Goal: Task Accomplishment & Management: Use online tool/utility

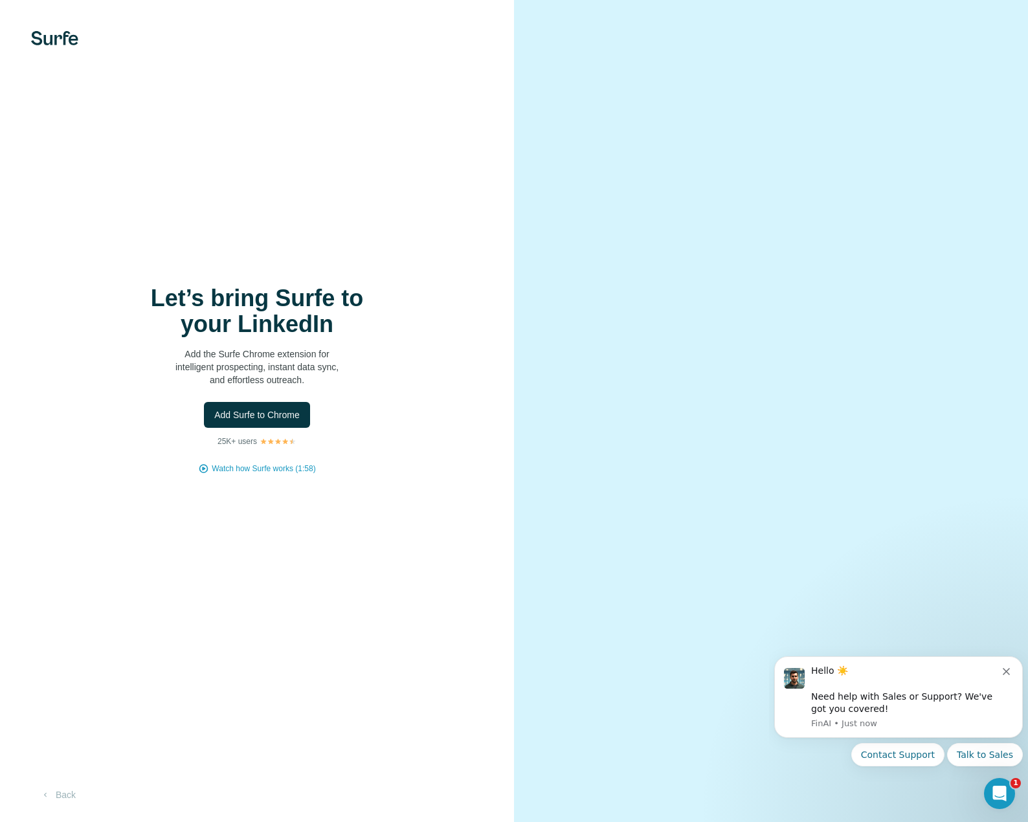
click at [310, 421] on button "Add Surfe to Chrome" at bounding box center [257, 415] width 106 height 26
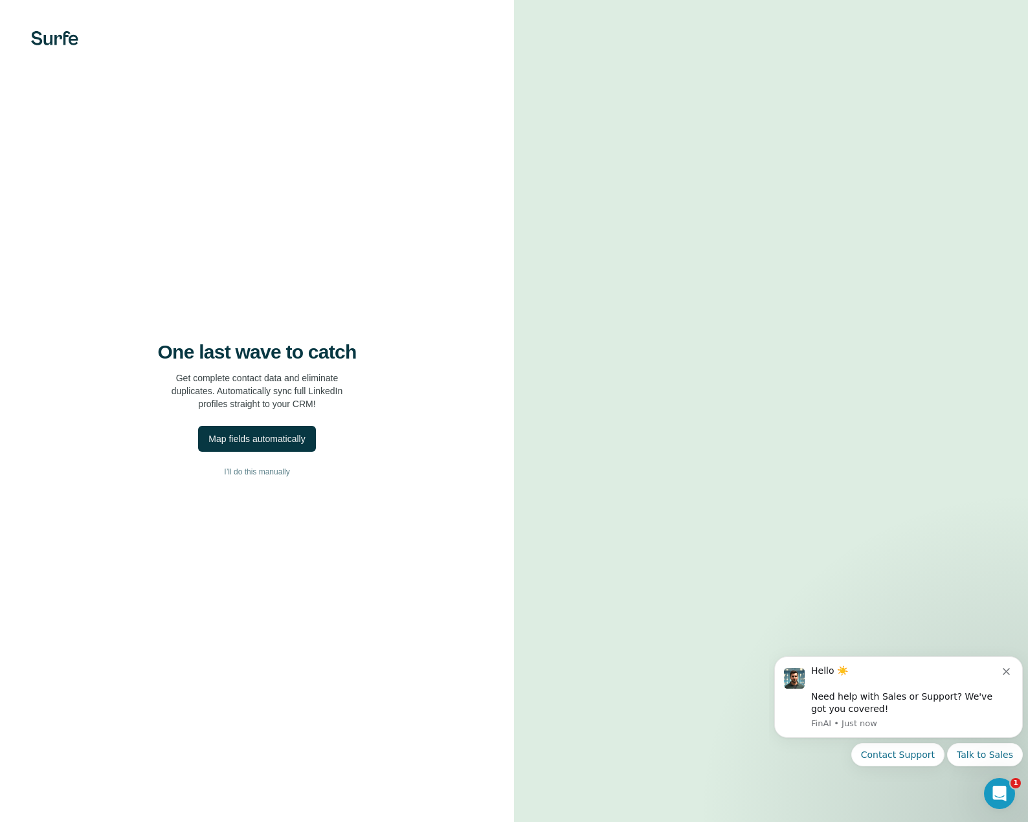
click at [293, 436] on div "Map fields automatically" at bounding box center [256, 438] width 96 height 13
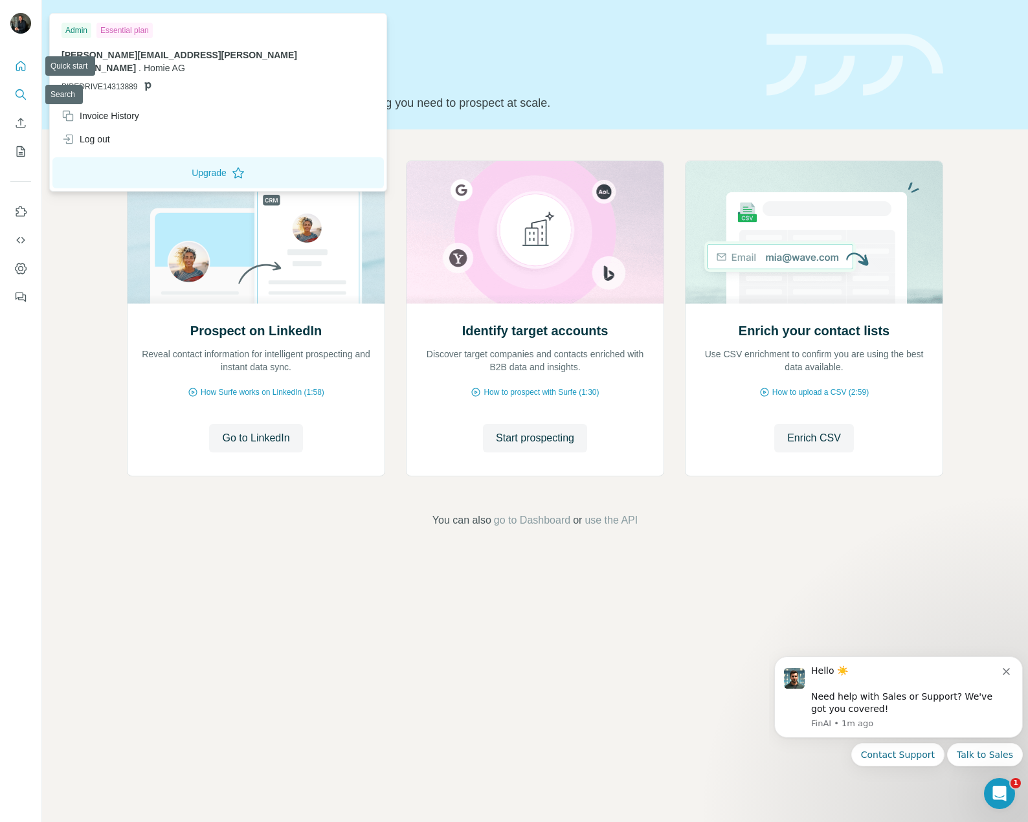
click at [28, 105] on button "Search" at bounding box center [20, 94] width 21 height 23
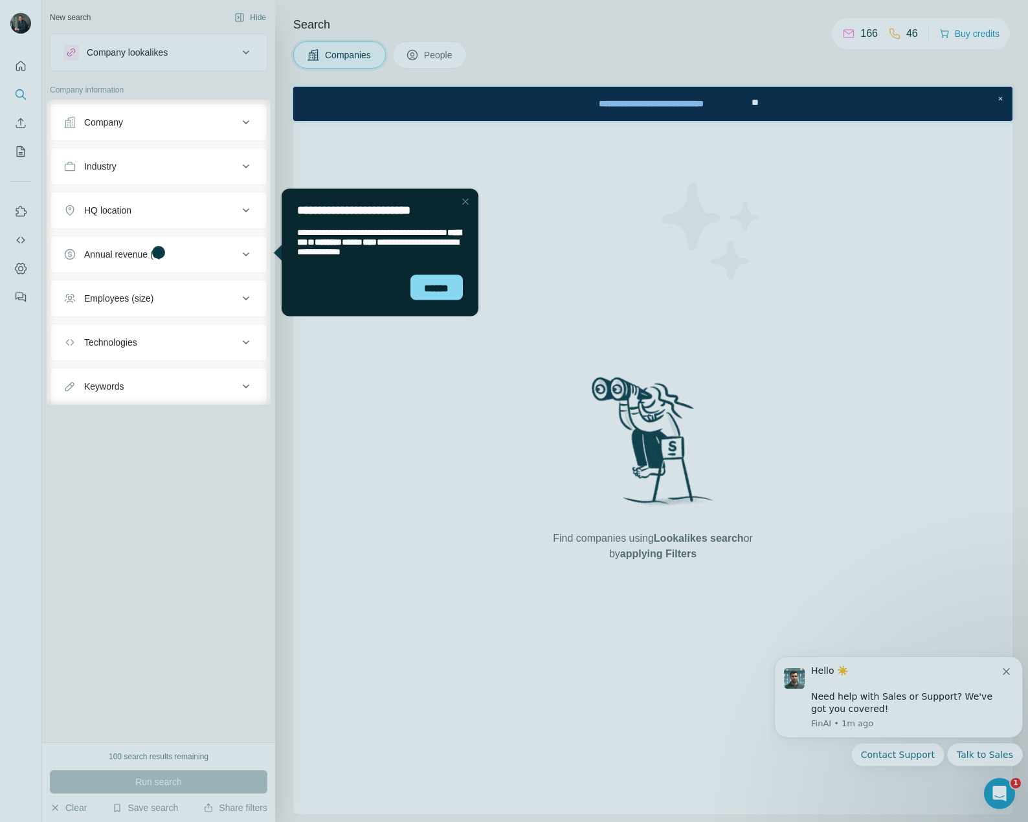
click at [439, 280] on div "******" at bounding box center [436, 286] width 52 height 25
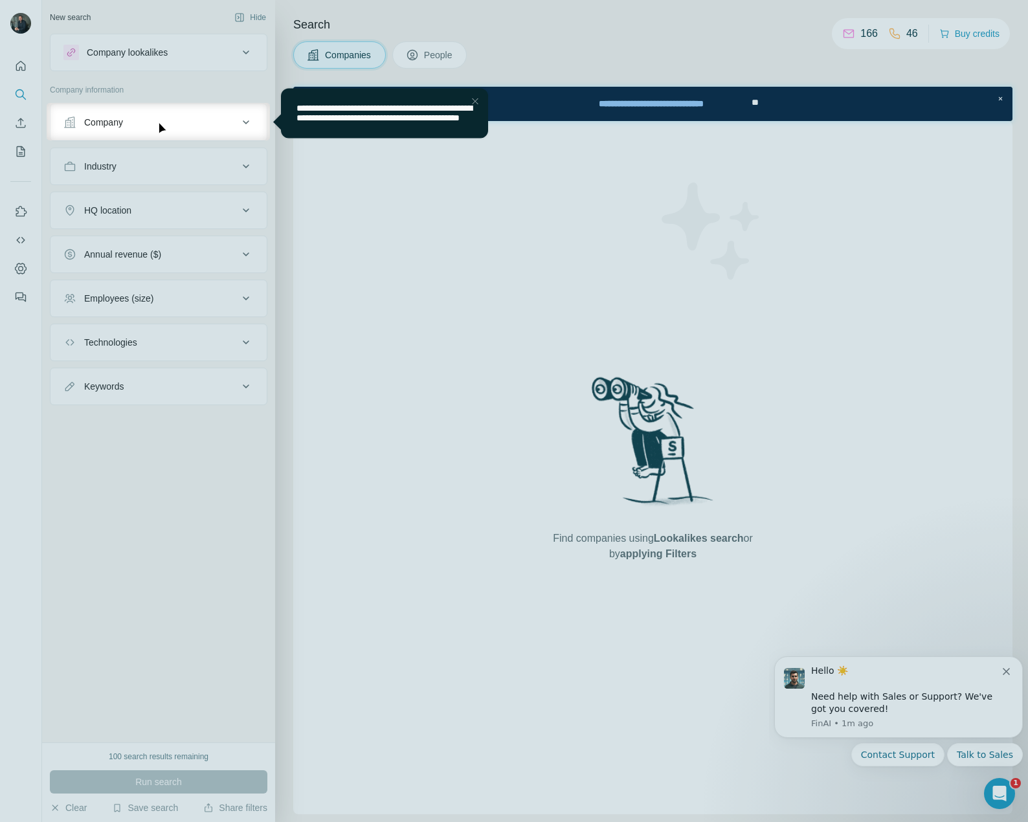
click at [194, 238] on div at bounding box center [514, 481] width 1028 height 682
click at [272, 162] on div at bounding box center [514, 481] width 1028 height 682
drag, startPoint x: 472, startPoint y: 98, endPoint x: 449, endPoint y: 97, distance: 23.3
click at [472, 98] on div "Close Step" at bounding box center [475, 101] width 16 height 16
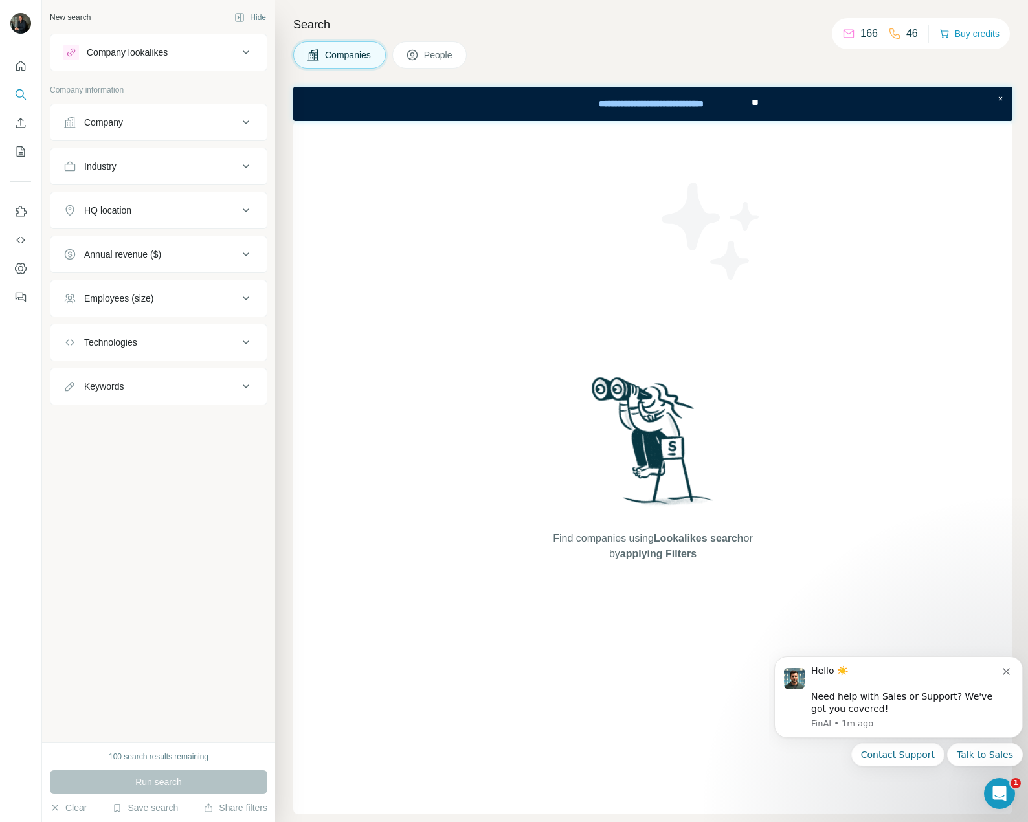
click at [132, 118] on div "Company" at bounding box center [150, 122] width 175 height 13
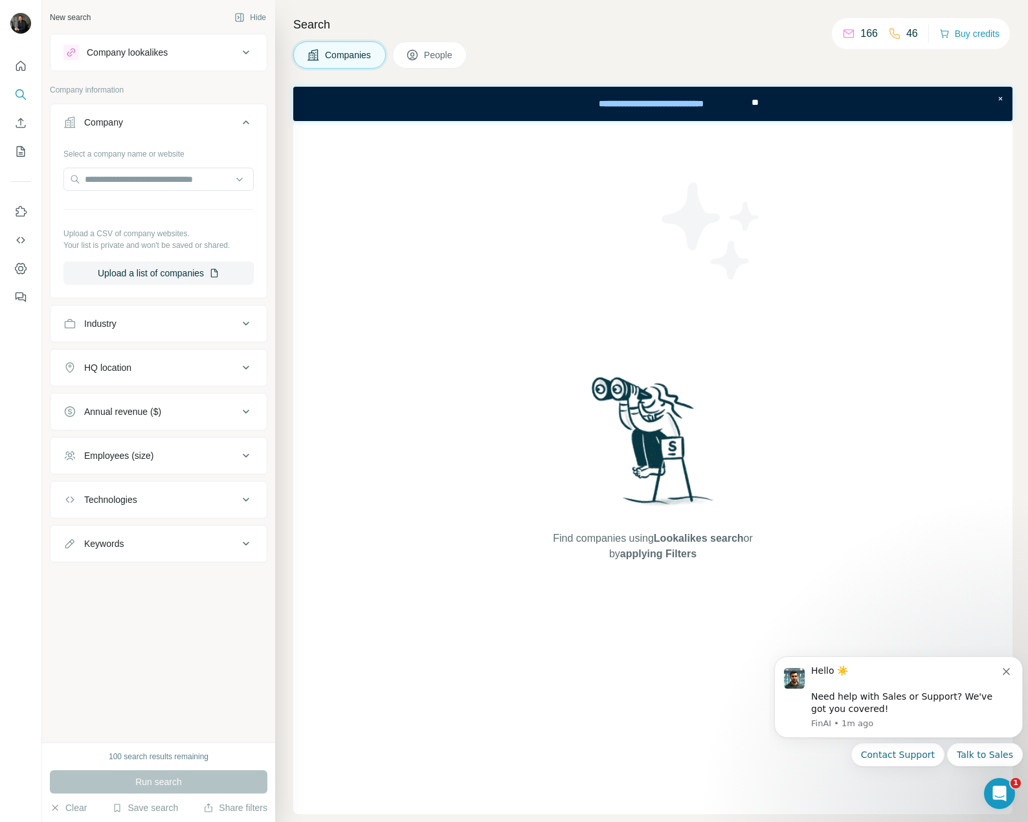
click at [132, 445] on button "Employees (size)" at bounding box center [158, 455] width 216 height 31
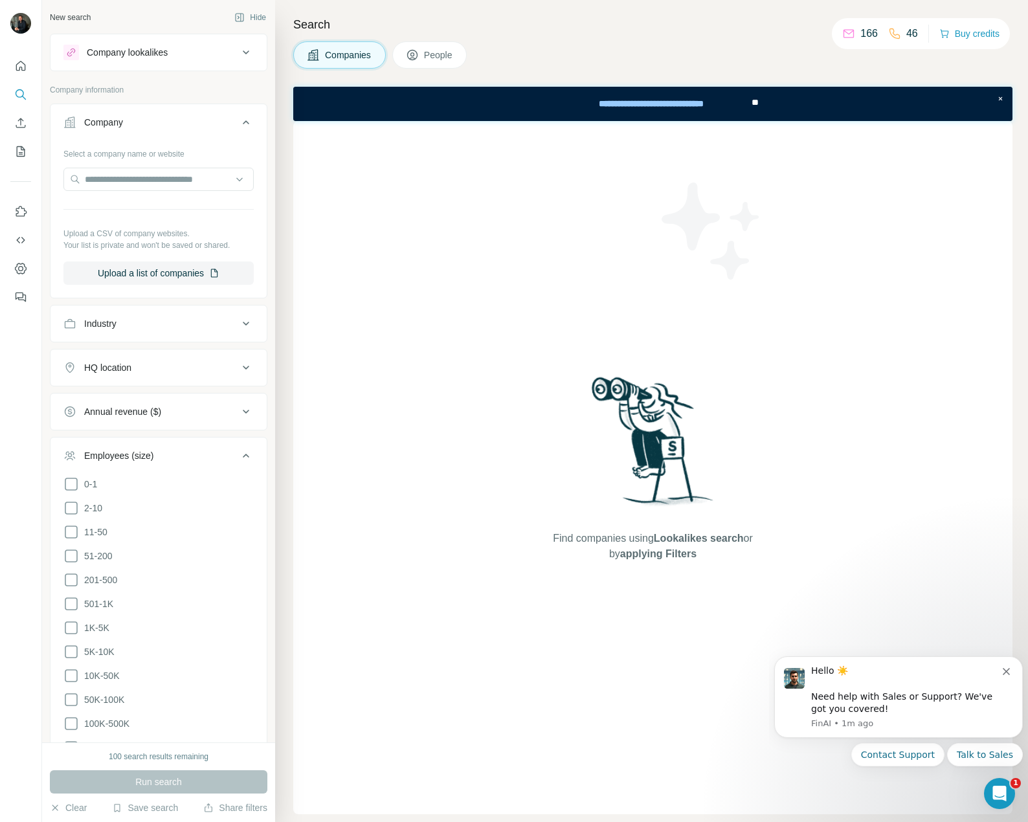
click at [132, 445] on button "Employees (size)" at bounding box center [158, 458] width 216 height 36
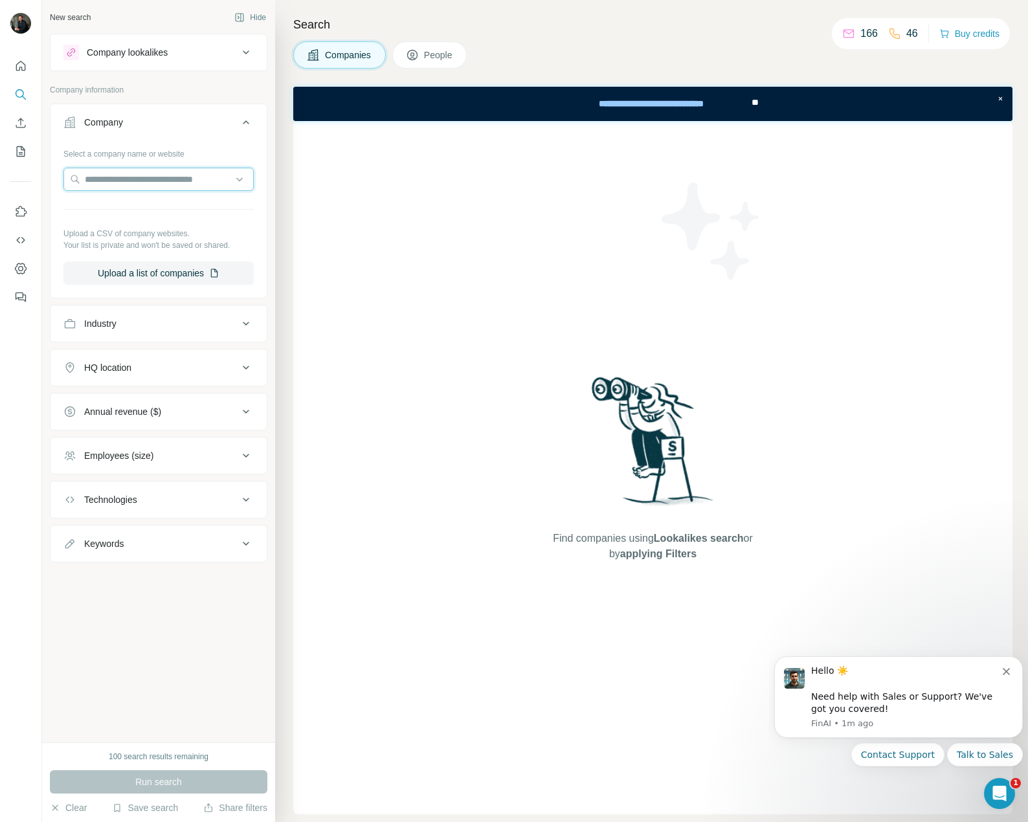
click at [161, 181] on input "text" at bounding box center [158, 179] width 190 height 23
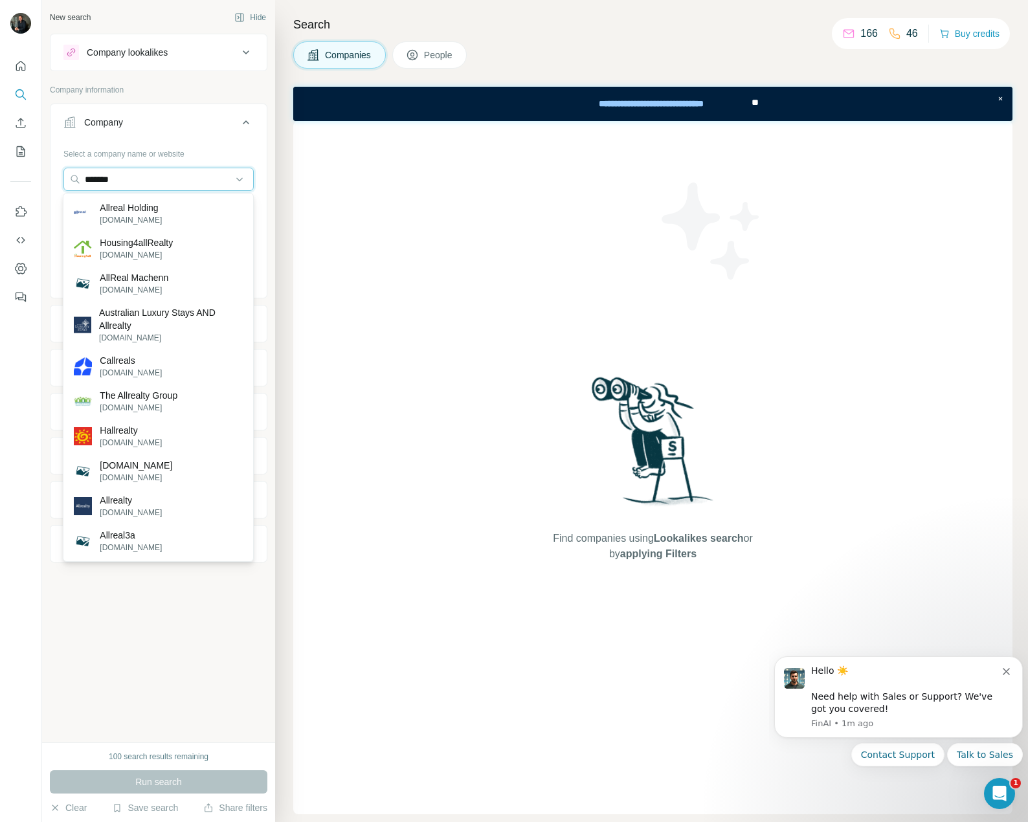
type input "*******"
click at [150, 202] on p "Allreal Holding" at bounding box center [131, 207] width 62 height 13
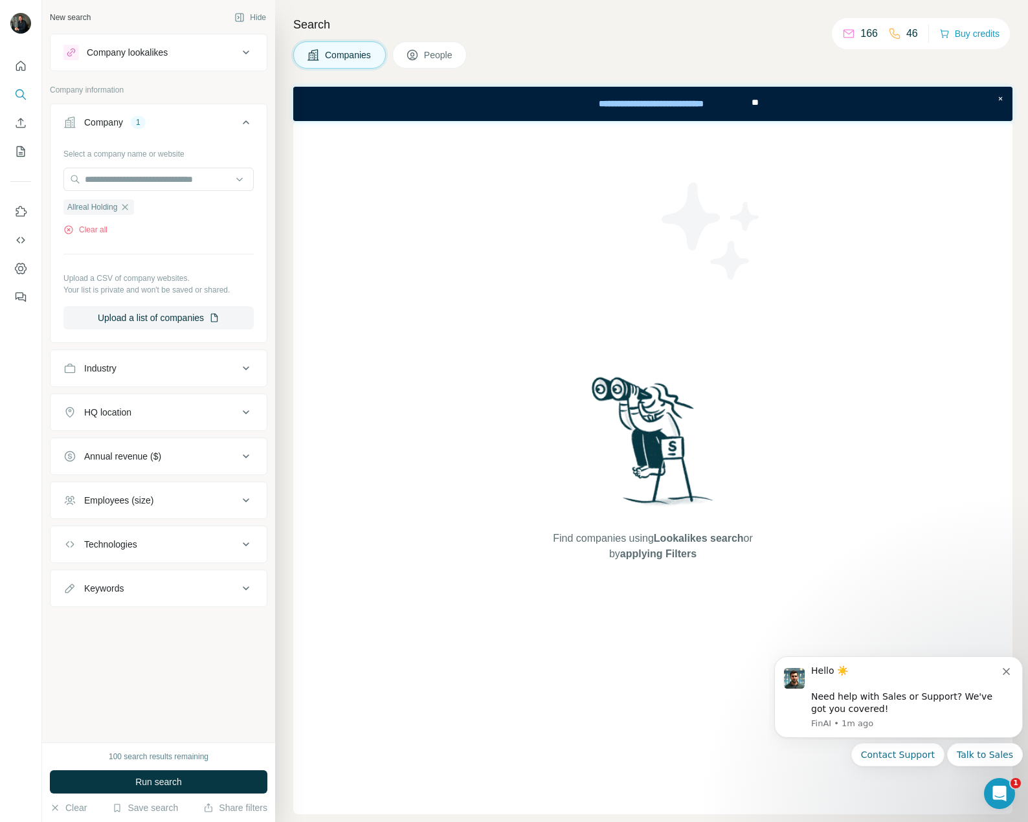
click at [201, 784] on button "Run search" at bounding box center [158, 781] width 217 height 23
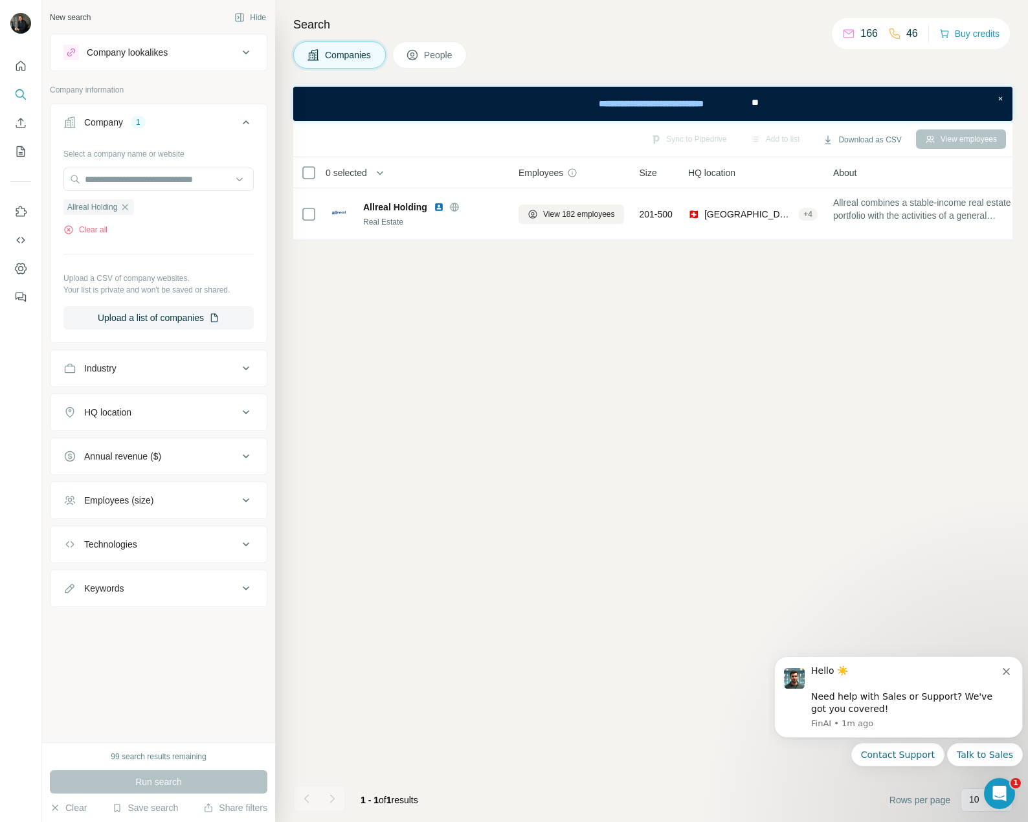
click at [545, 211] on span "View 182 employees" at bounding box center [579, 214] width 72 height 12
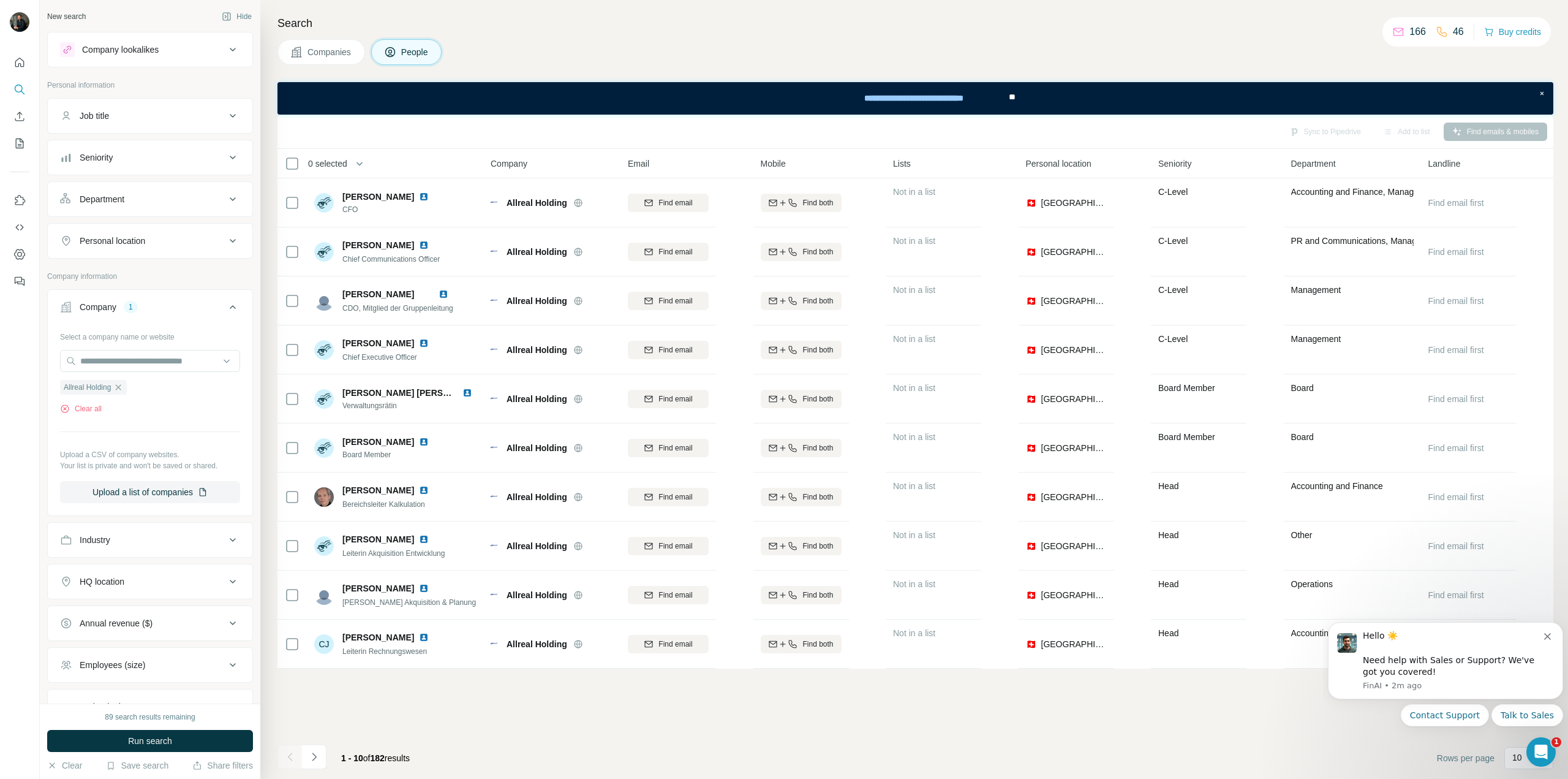
click at [412, 49] on span "People" at bounding box center [415, 52] width 28 height 12
click at [972, 133] on div "Sync to Pipedrive Add to list Find emails & mobiles" at bounding box center [915, 132] width 1263 height 22
click at [972, 636] on icon "Dismiss notification" at bounding box center [1547, 636] width 7 height 7
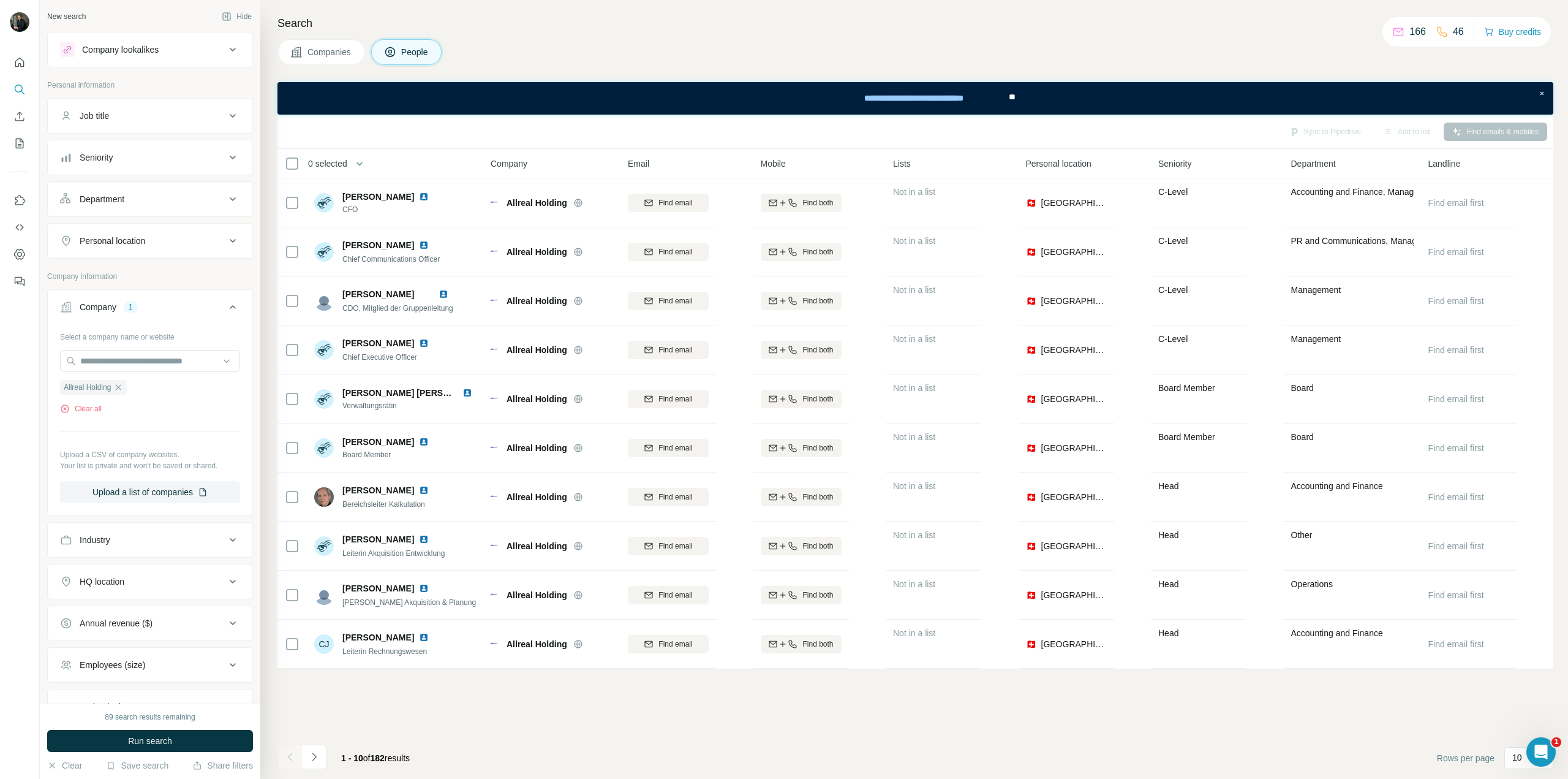
click at [311, 758] on icon "Navigate to next page" at bounding box center [314, 756] width 12 height 12
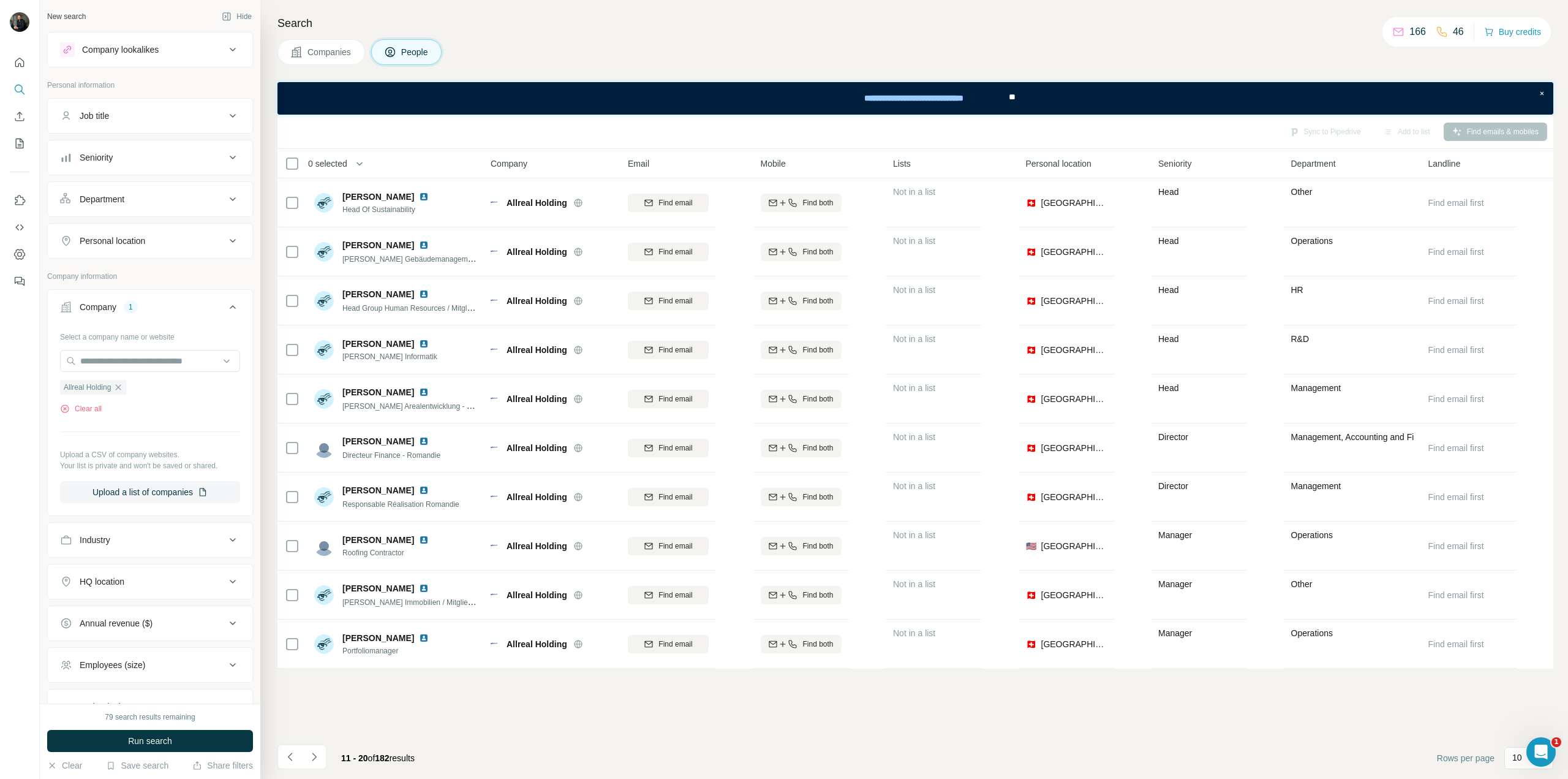
click at [440, 138] on div "Sync to Pipedrive Add to list Find emails & mobiles" at bounding box center [915, 132] width 1263 height 22
click at [440, 135] on div "Sync to Pipedrive Add to list Find emails & mobiles" at bounding box center [915, 132] width 1263 height 22
click at [441, 134] on div "Sync to Pipedrive Add to list Find emails & mobiles" at bounding box center [915, 132] width 1263 height 22
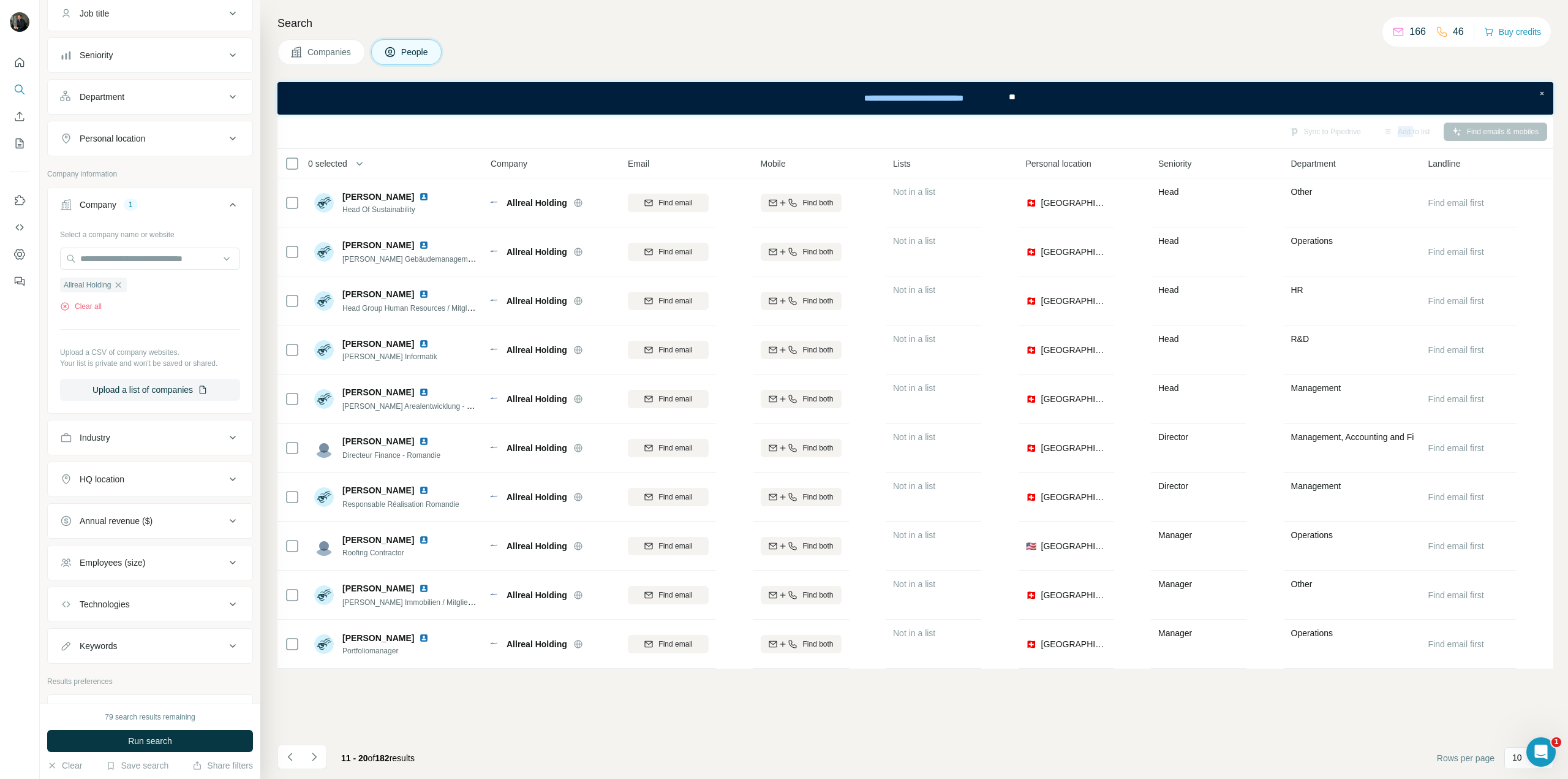
scroll to position [179, 0]
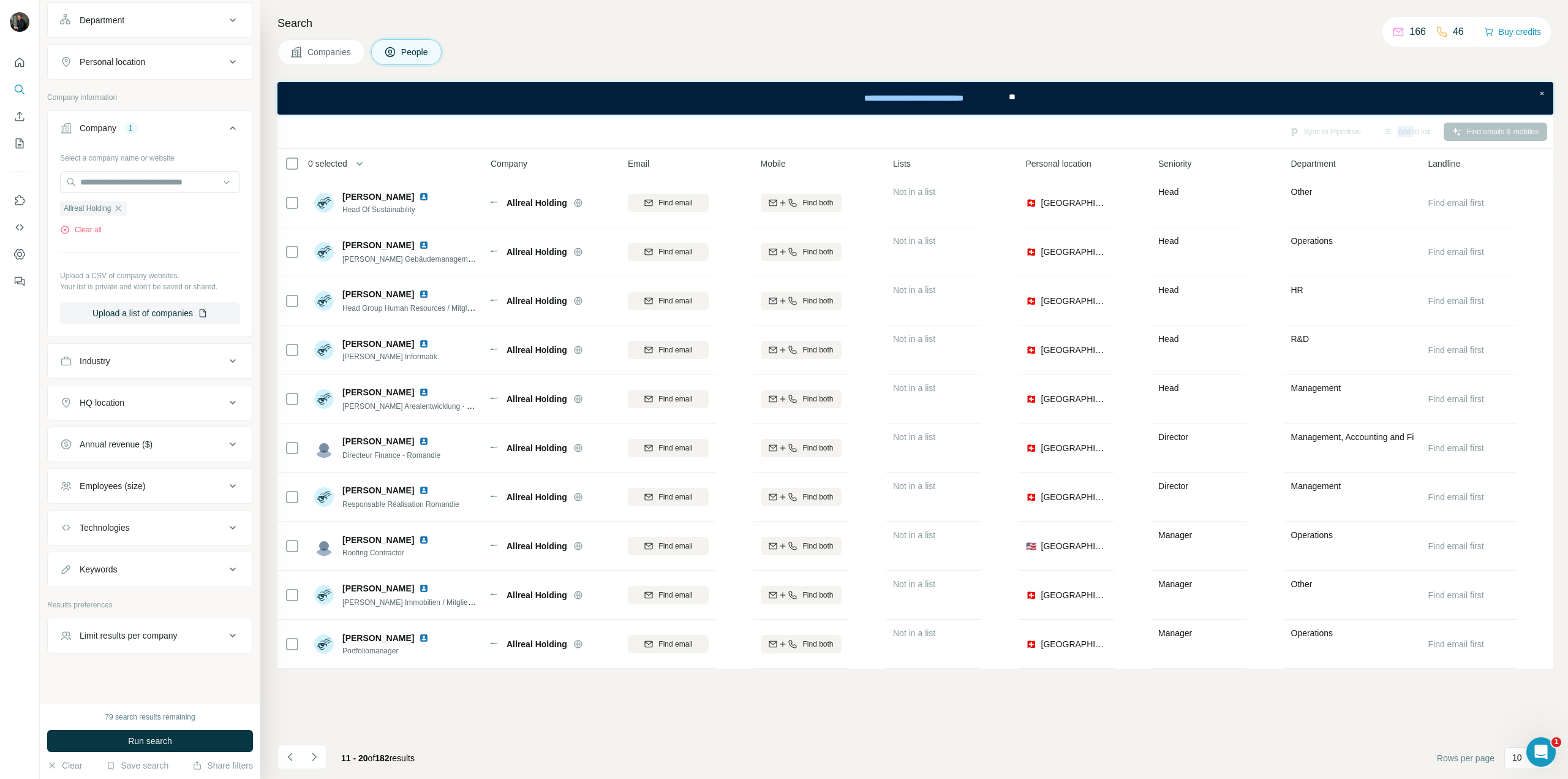
click at [124, 555] on button "Keywords" at bounding box center [150, 569] width 204 height 29
click at [114, 589] on input "text" at bounding box center [137, 599] width 155 height 22
type input "*******"
type input "*"
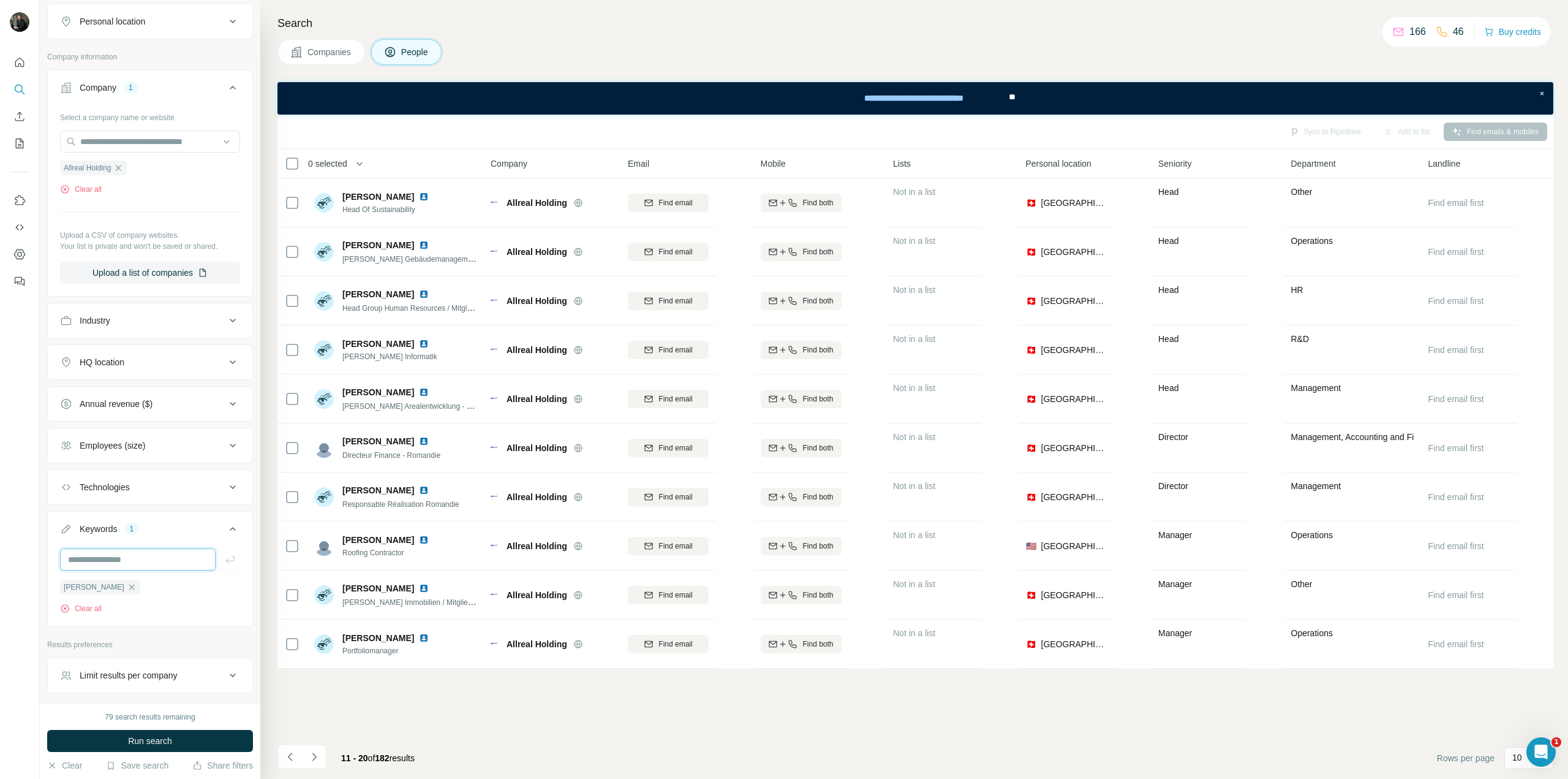
scroll to position [259, 0]
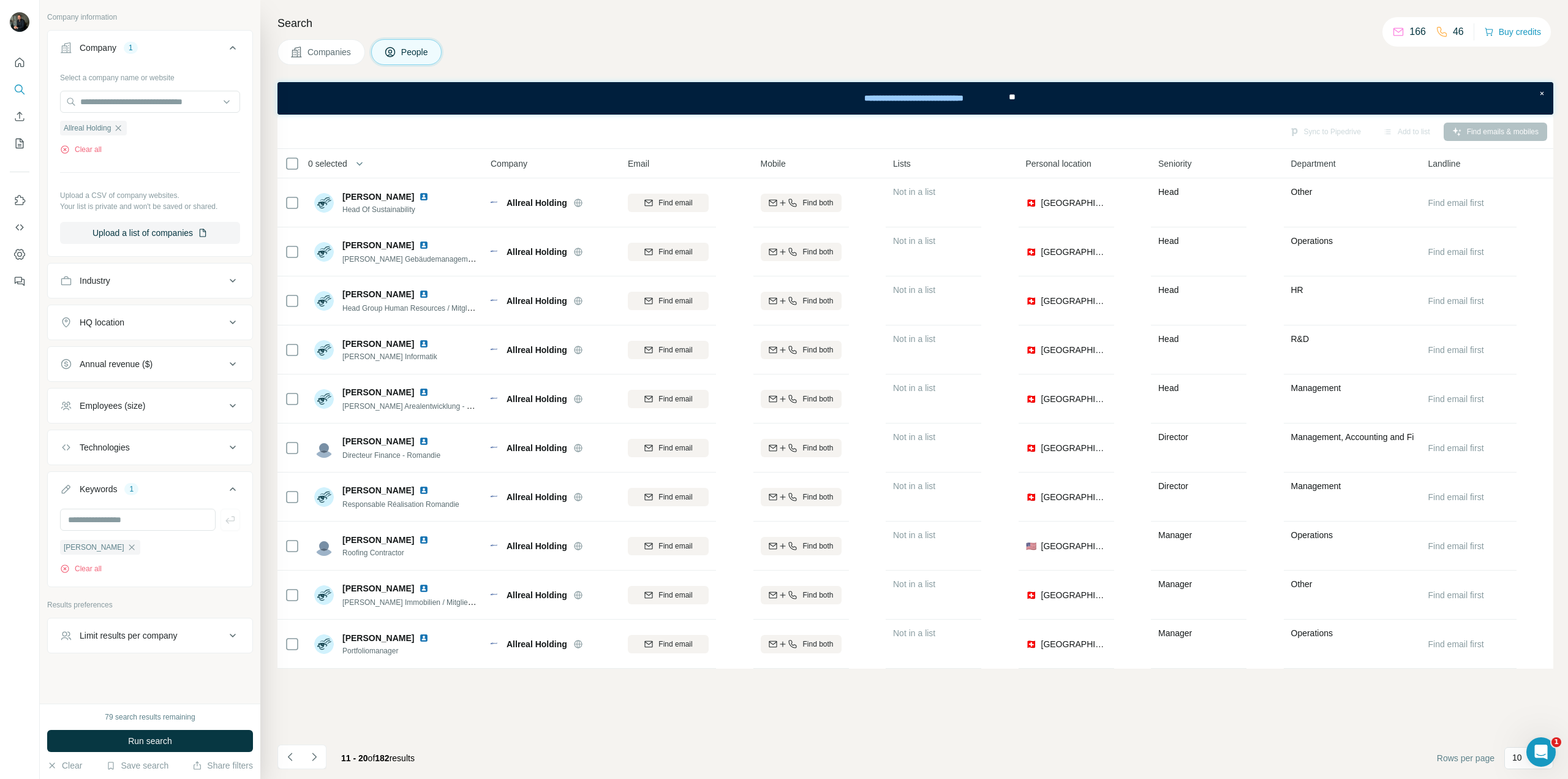
click at [173, 742] on button "Run search" at bounding box center [150, 740] width 205 height 22
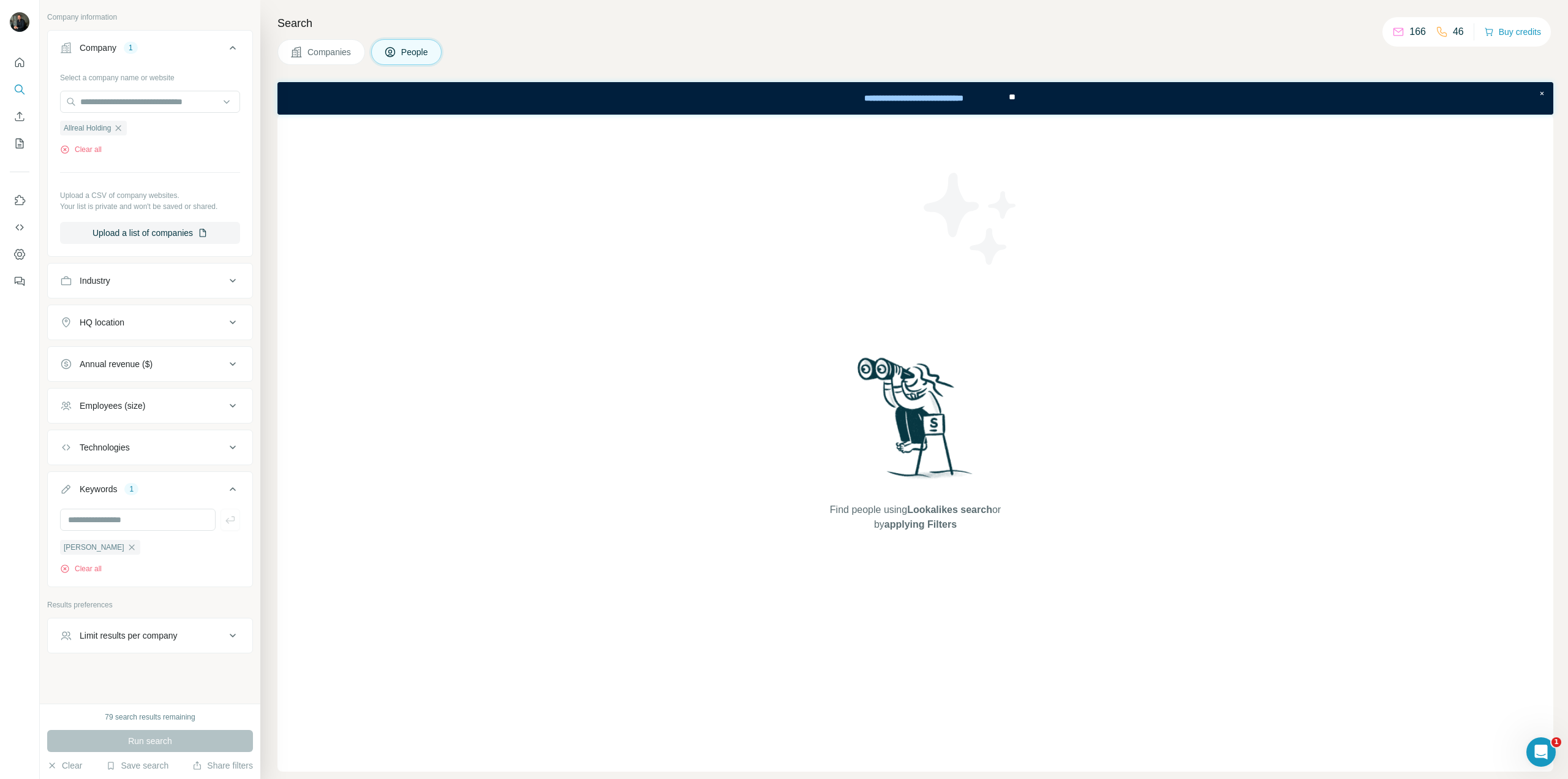
click at [352, 53] on span "Companies" at bounding box center [329, 52] width 44 height 12
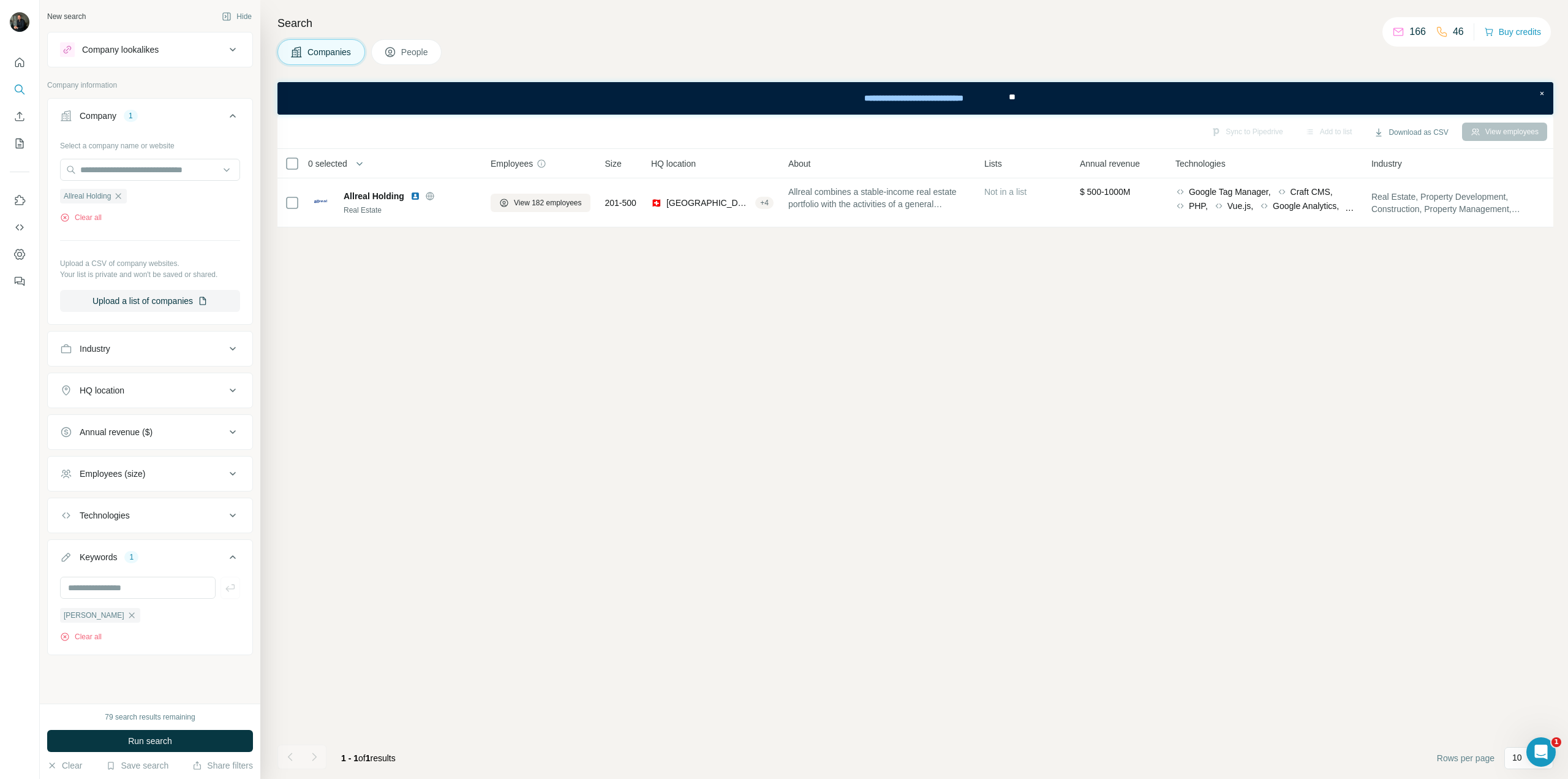
scroll to position [0, 0]
click at [415, 202] on div "Allreal Holding Real Estate" at bounding box center [410, 203] width 132 height 26
click at [382, 185] on td "Allreal Holding Real Estate" at bounding box center [395, 203] width 176 height 49
drag, startPoint x: 390, startPoint y: 194, endPoint x: 401, endPoint y: 195, distance: 11.0
click at [391, 194] on span "Allreal Holding" at bounding box center [374, 196] width 61 height 12
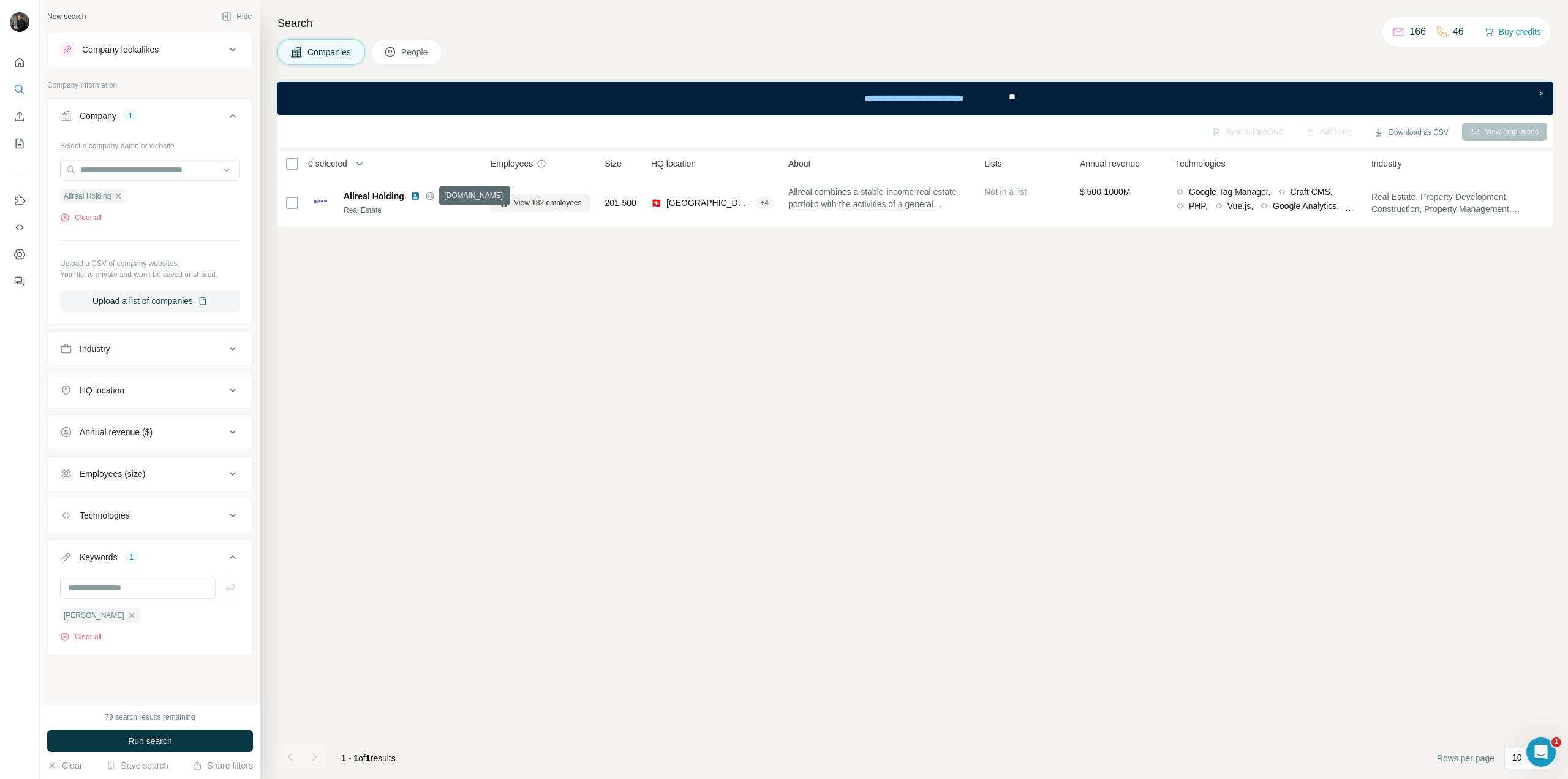
click at [507, 198] on icon at bounding box center [503, 203] width 9 height 9
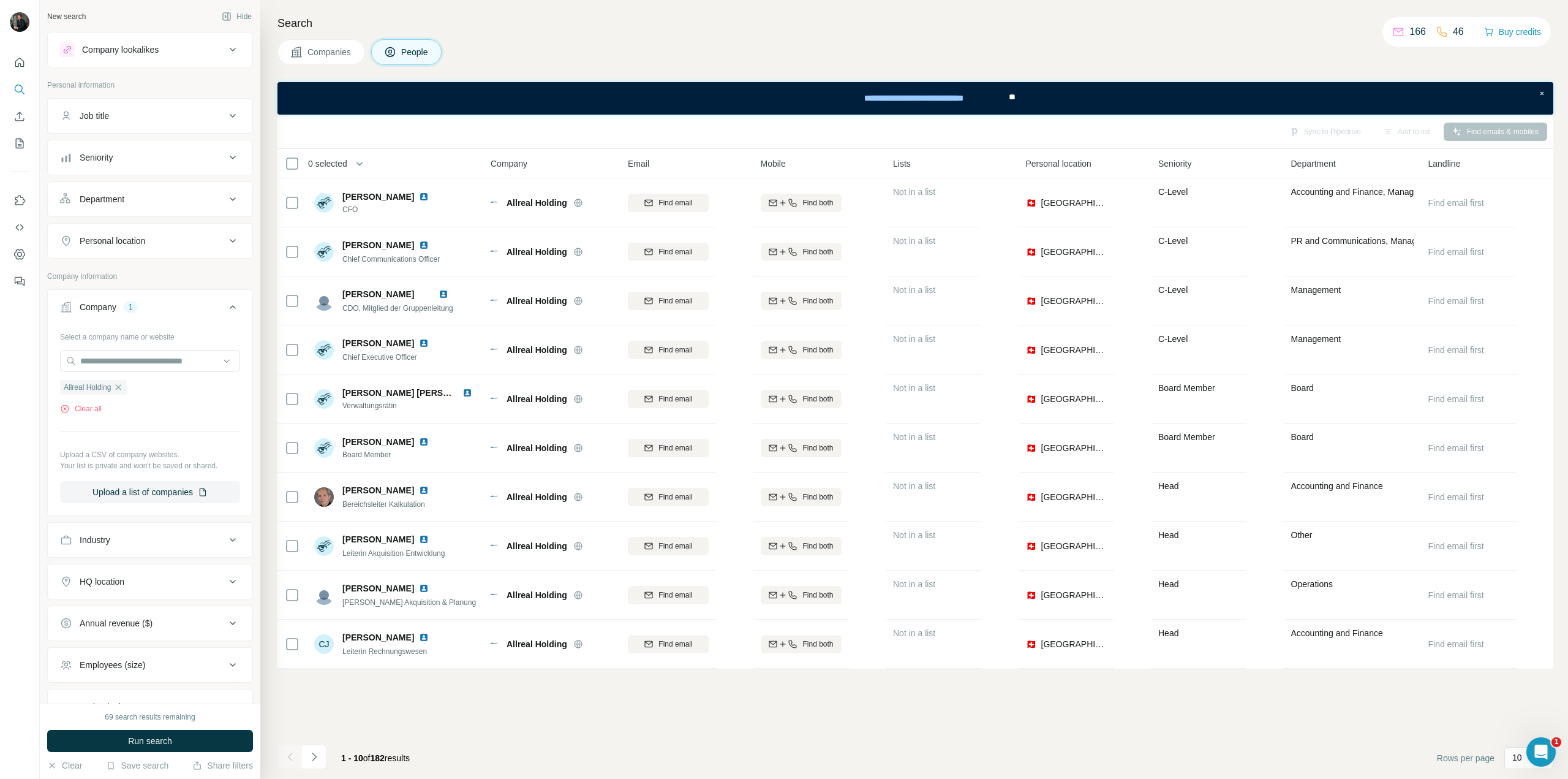
click at [310, 758] on icon "Navigate to next page" at bounding box center [314, 756] width 12 height 12
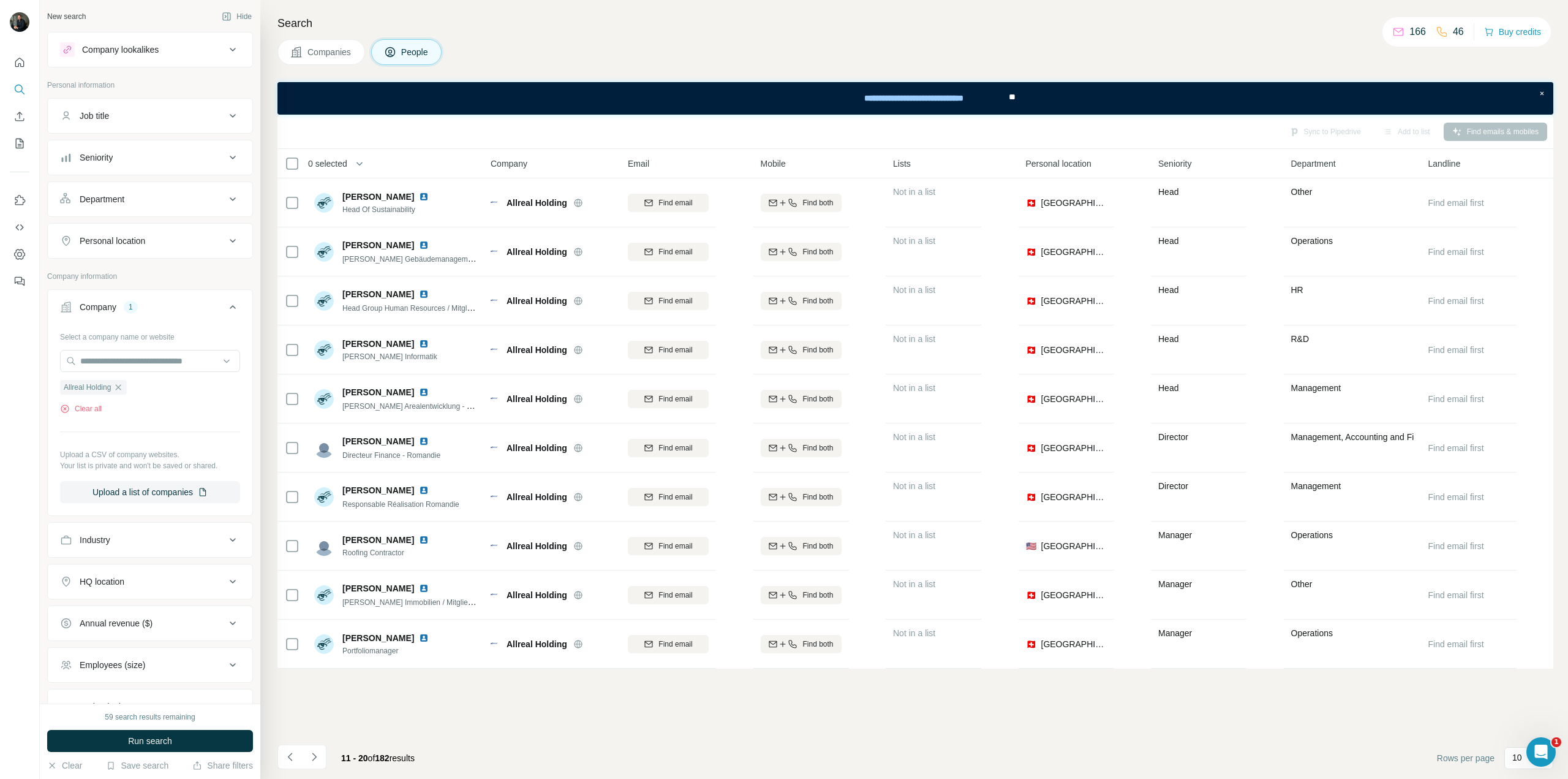
click at [310, 758] on icon "Navigate to next page" at bounding box center [314, 756] width 12 height 12
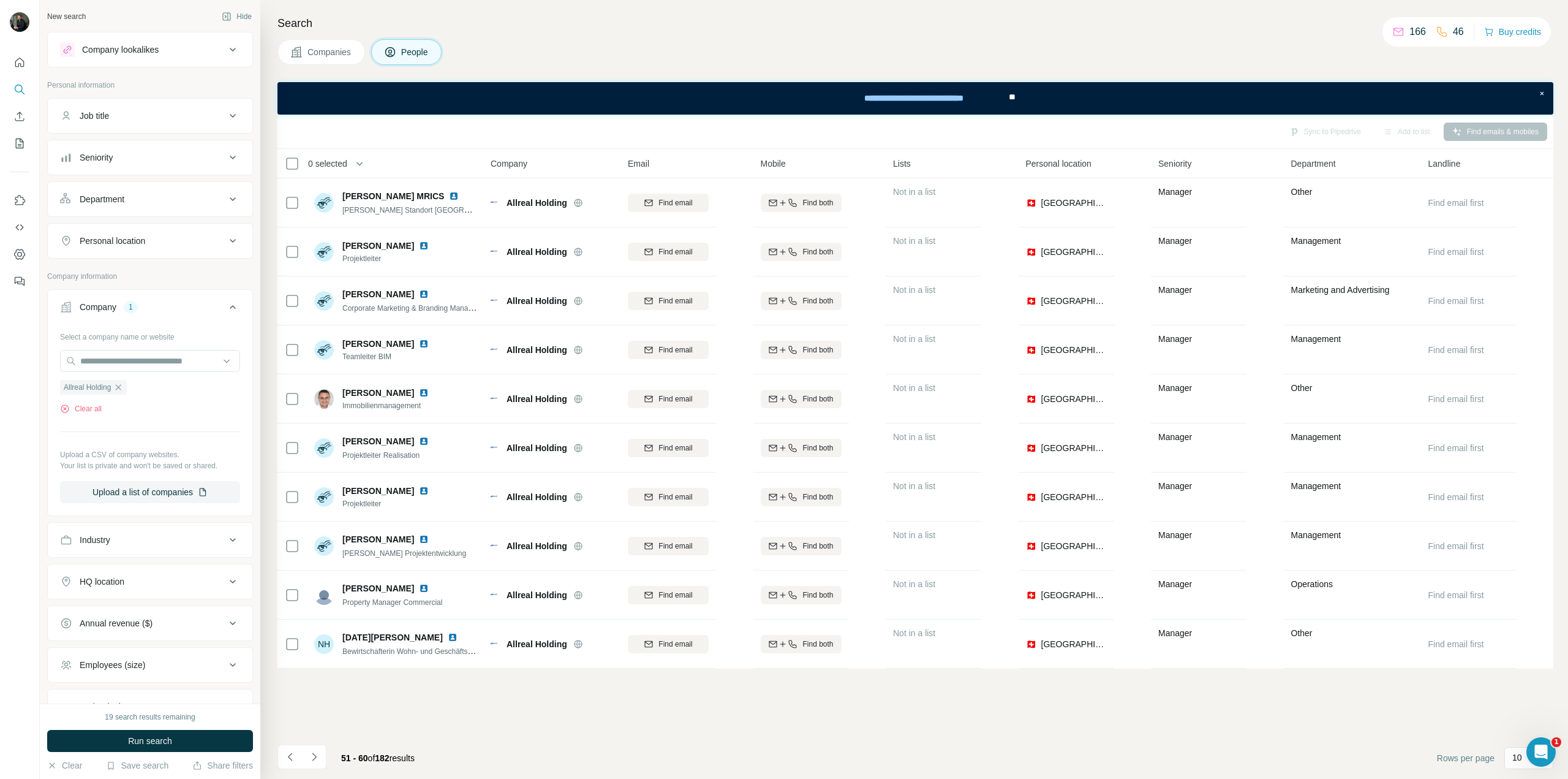
click at [310, 758] on icon "Navigate to next page" at bounding box center [314, 756] width 12 height 12
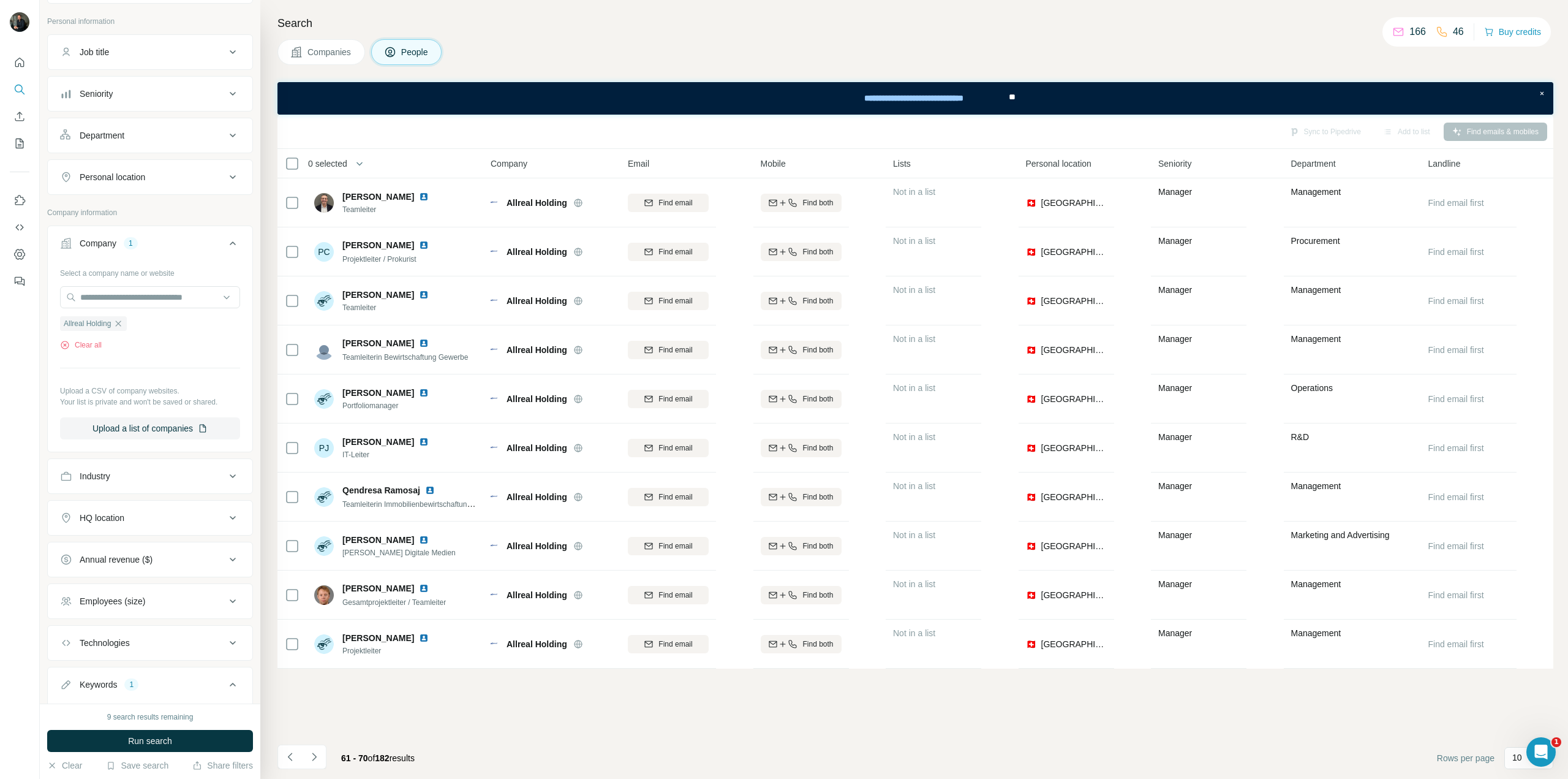
scroll to position [122, 0]
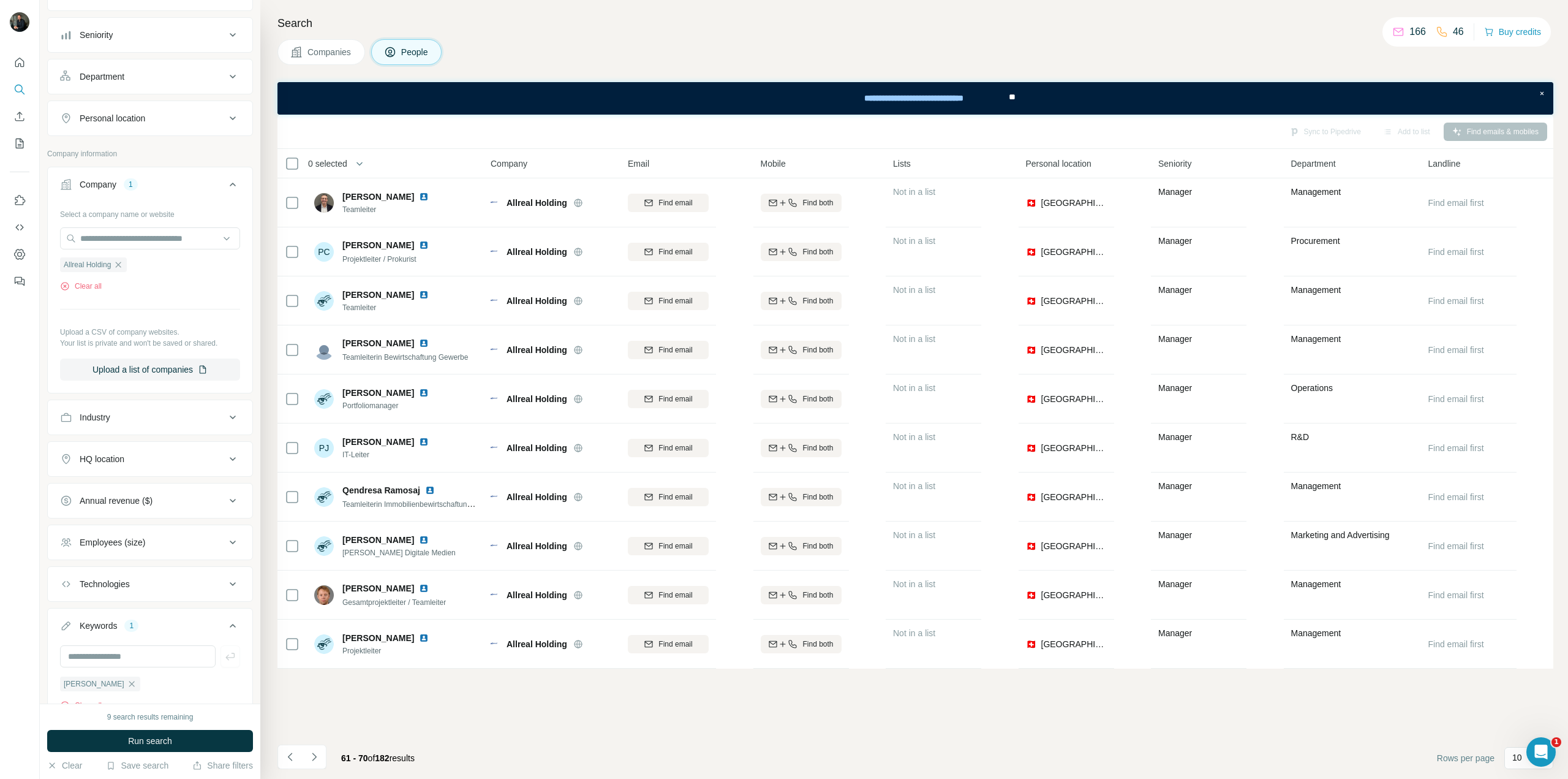
click at [145, 536] on div "Employees (size)" at bounding box center [112, 541] width 65 height 12
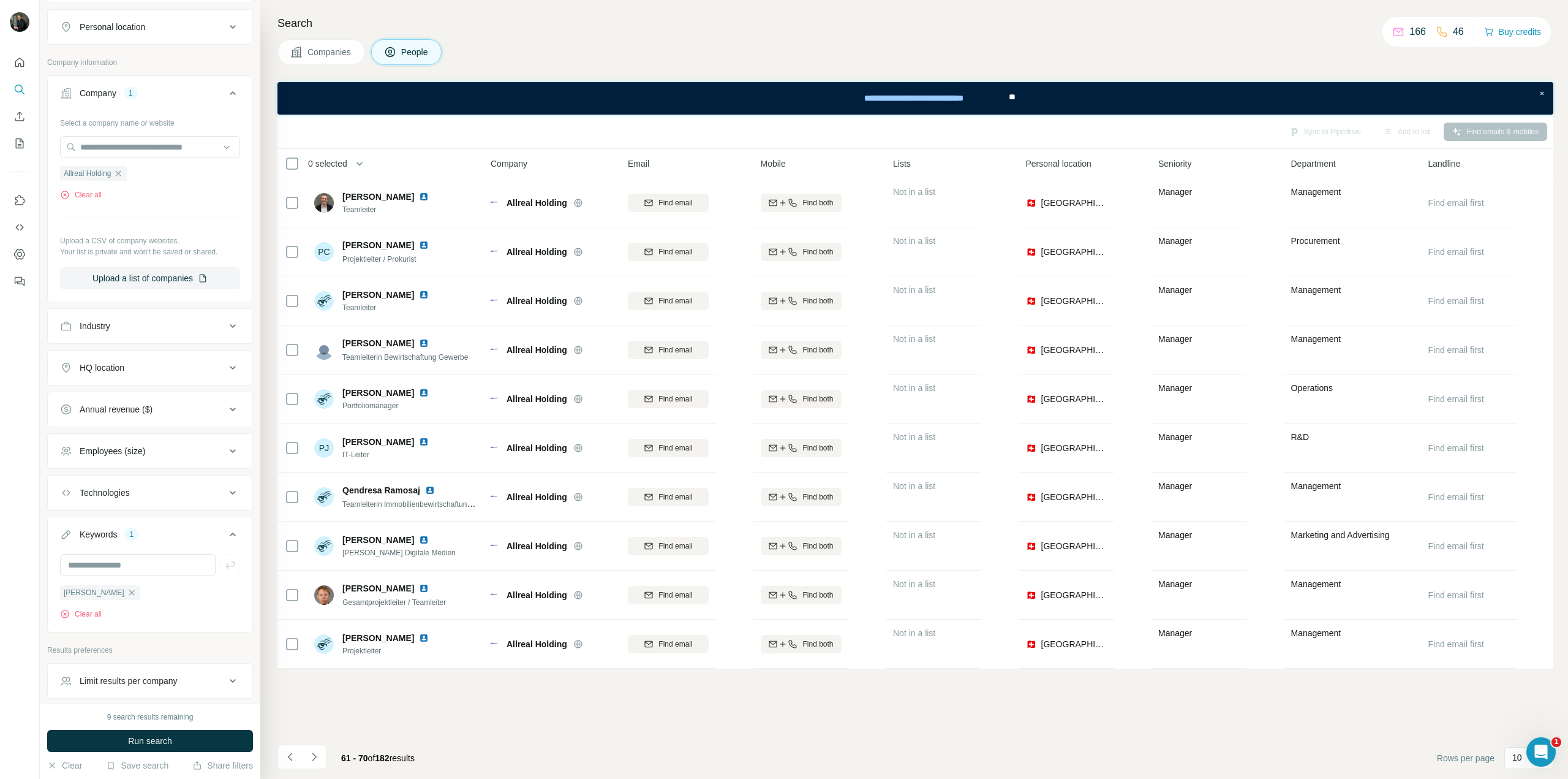
scroll to position [259, 0]
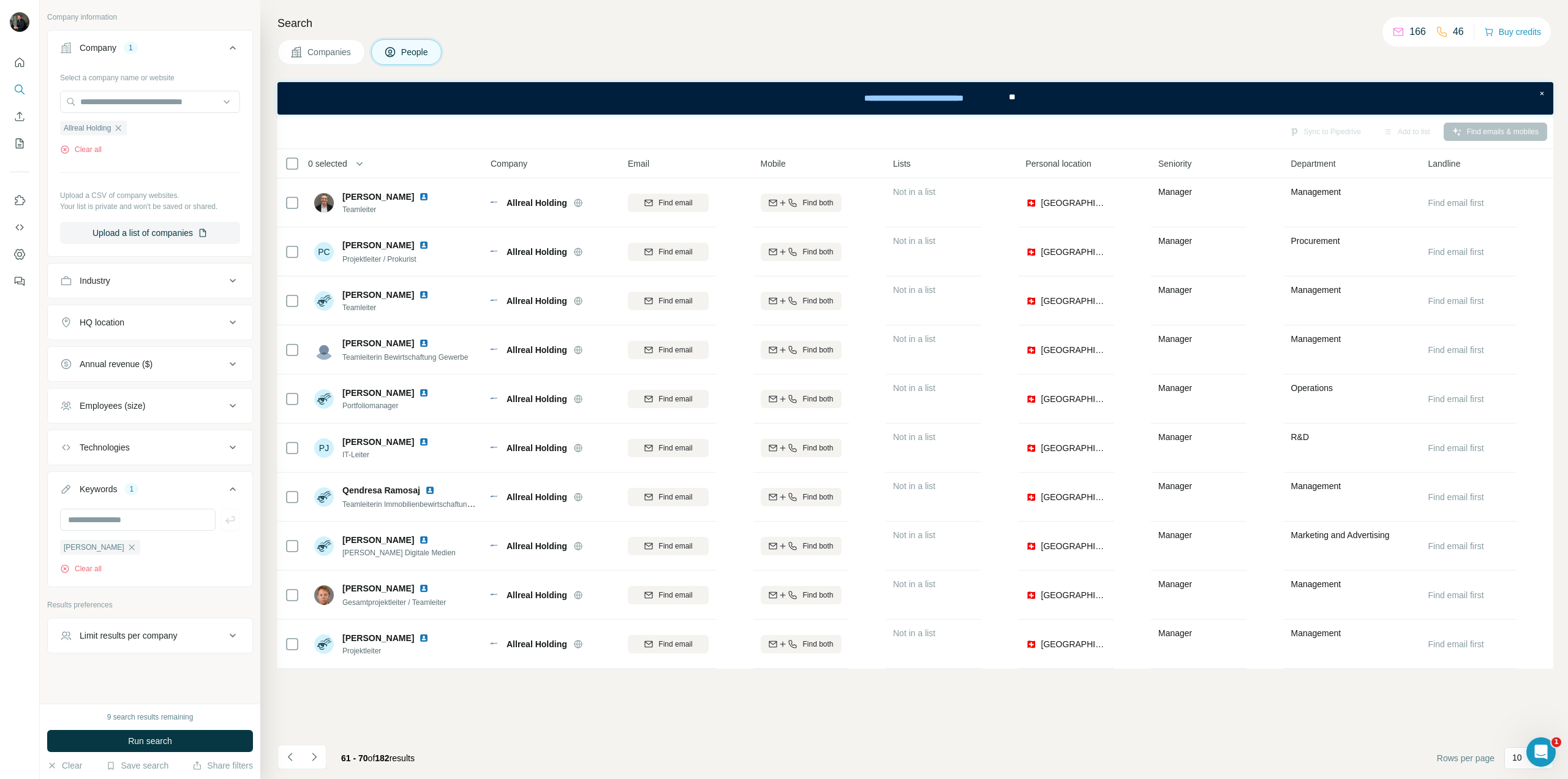
click at [178, 629] on div "Limit results per company" at bounding box center [129, 635] width 98 height 12
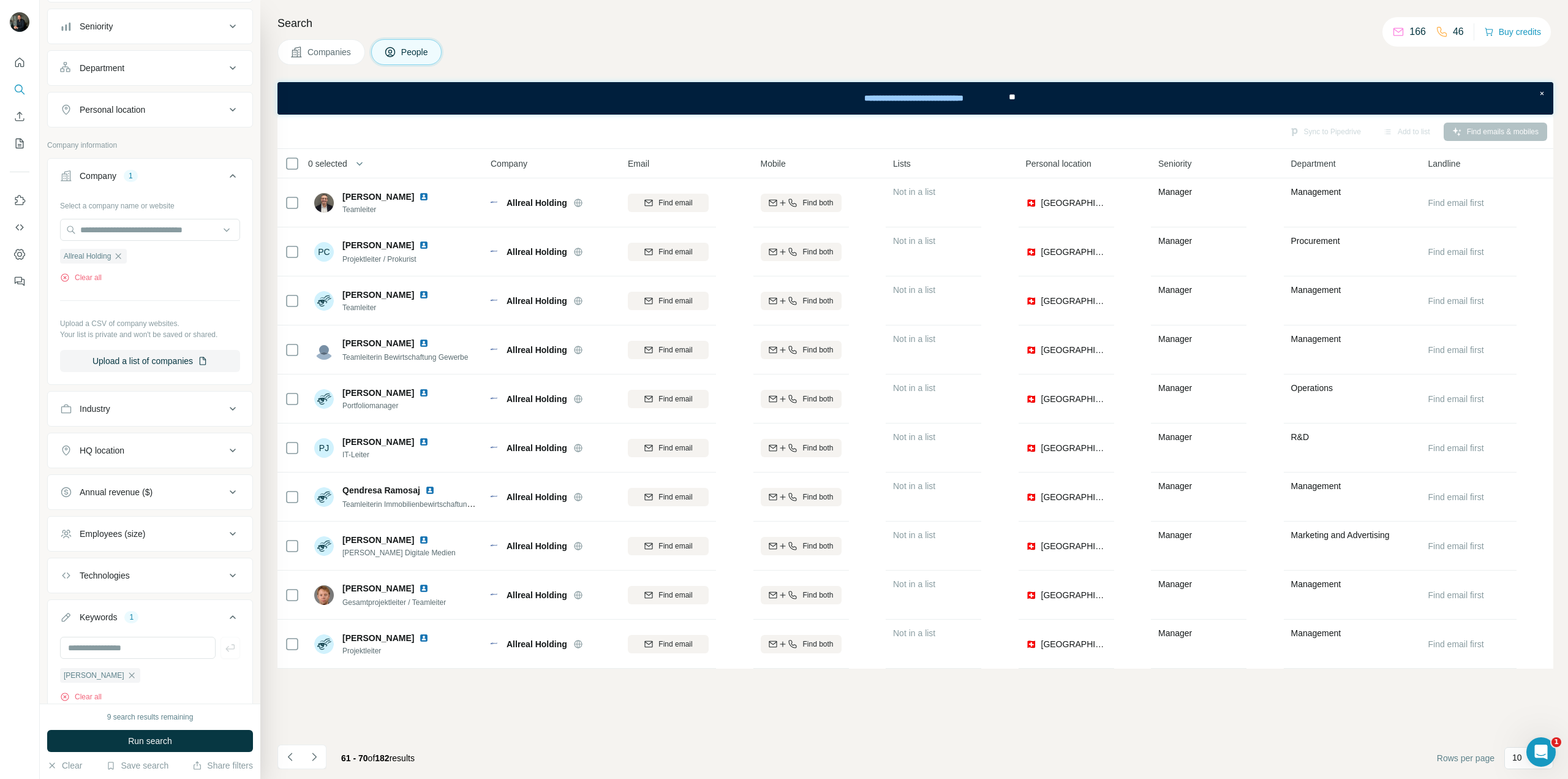
scroll to position [0, 0]
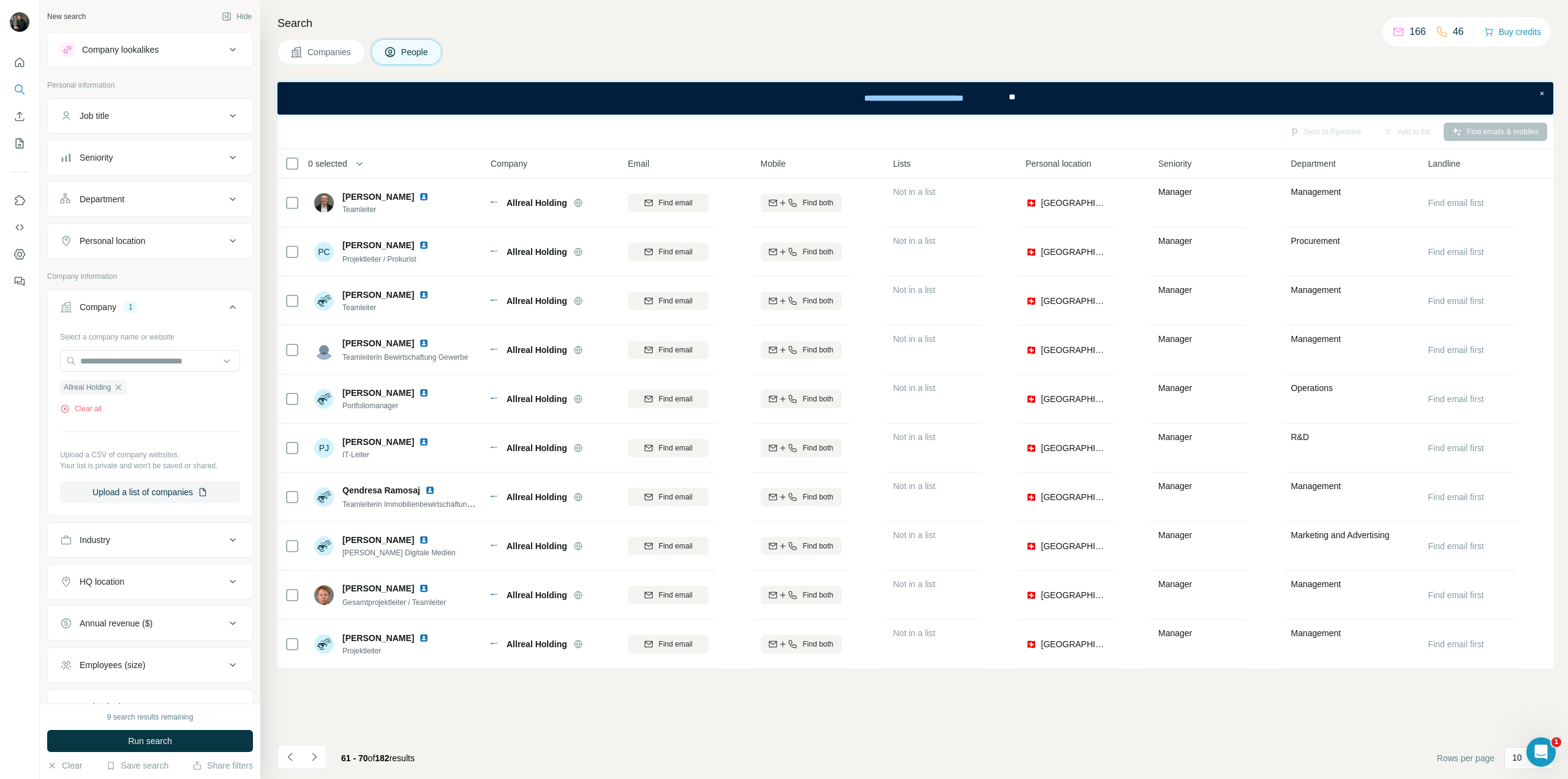
click at [183, 121] on div "Job title" at bounding box center [142, 115] width 166 height 12
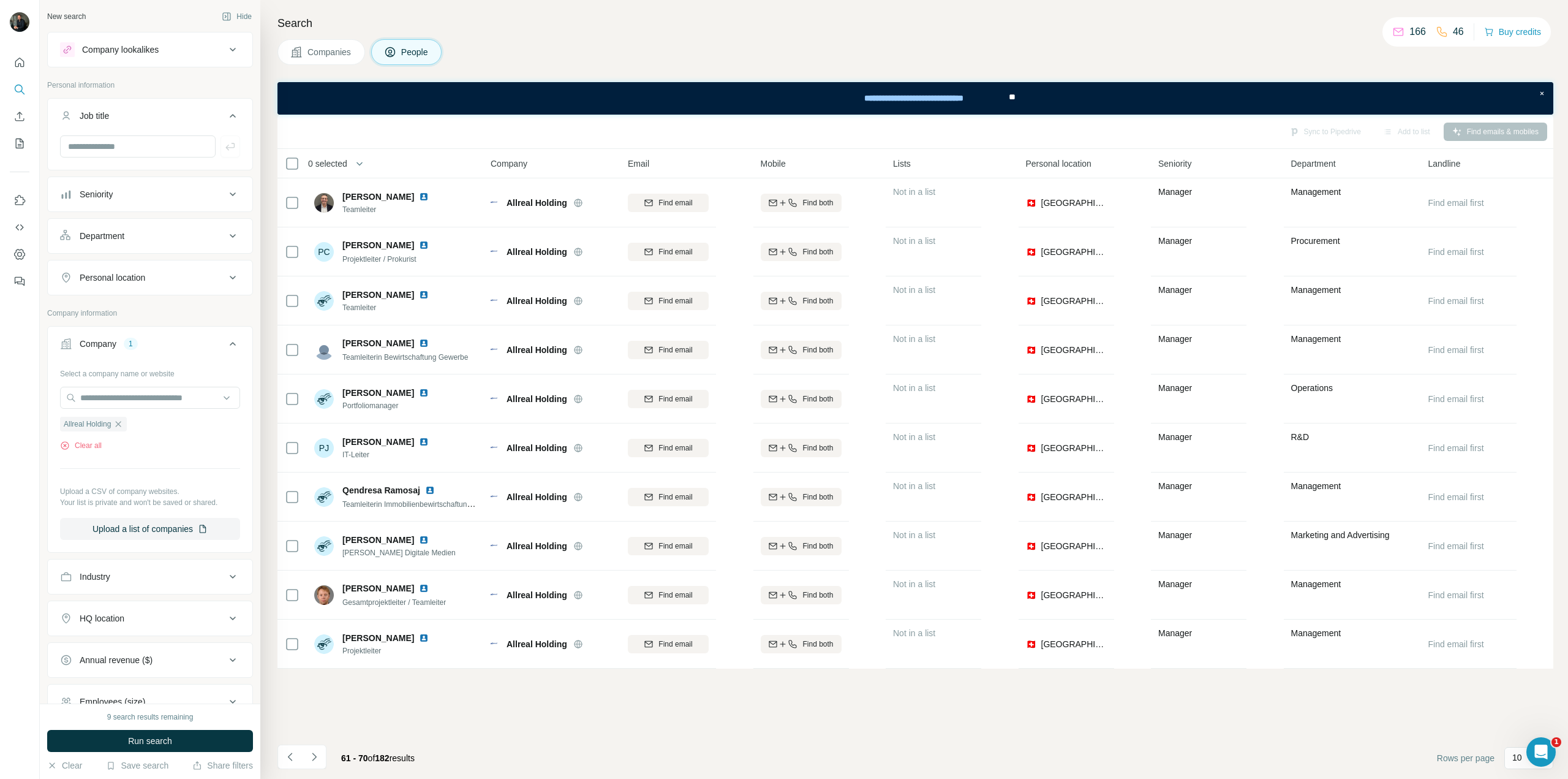
click at [199, 44] on div "Company lookalikes" at bounding box center [142, 50] width 166 height 15
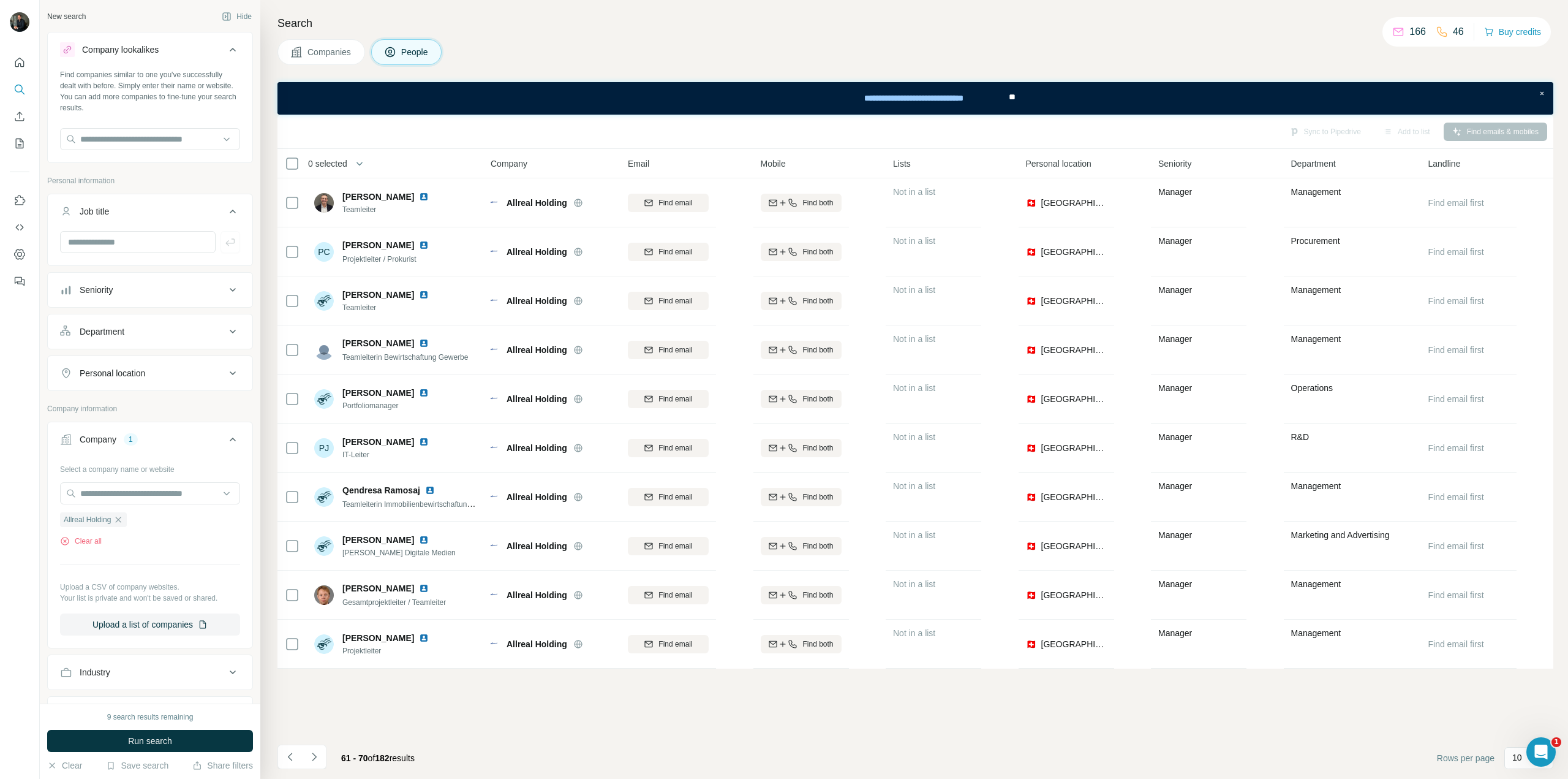
click at [197, 47] on div "Company lookalikes" at bounding box center [142, 50] width 166 height 15
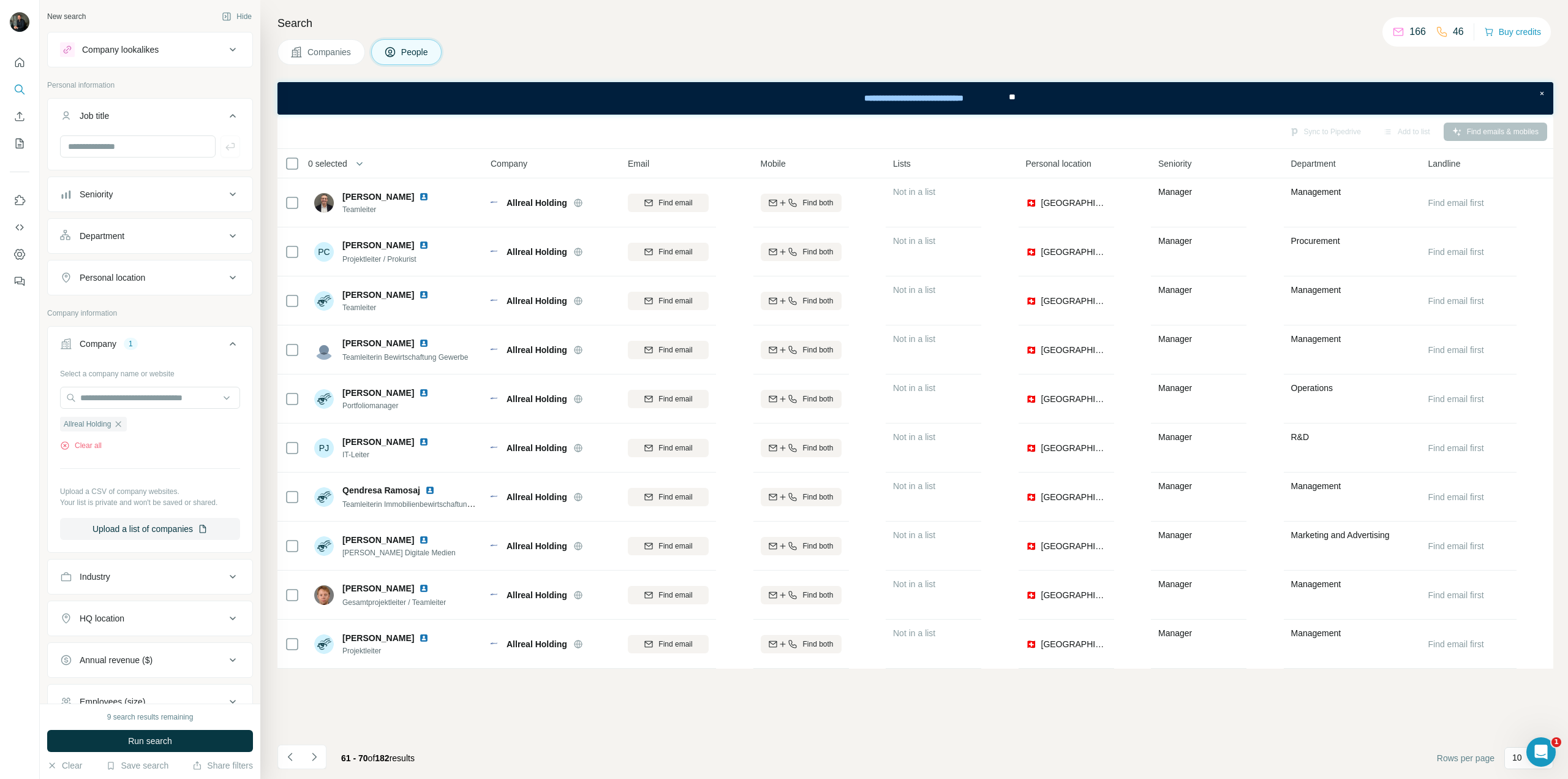
click at [326, 754] on button "Navigate to next page" at bounding box center [314, 756] width 25 height 25
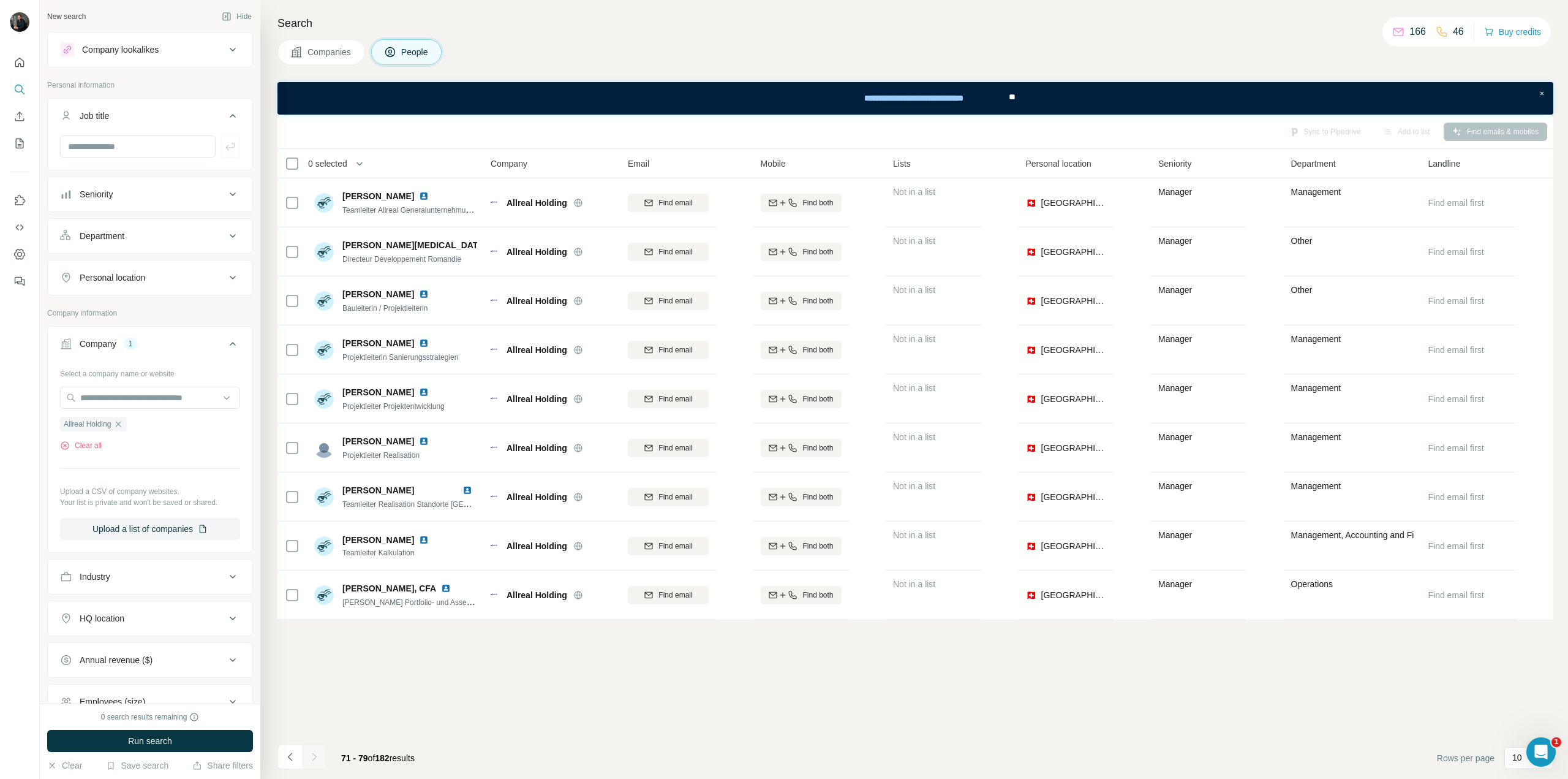
click at [972, 757] on p "10" at bounding box center [1517, 757] width 9 height 12
click at [972, 661] on p "60" at bounding box center [1520, 664] width 9 height 12
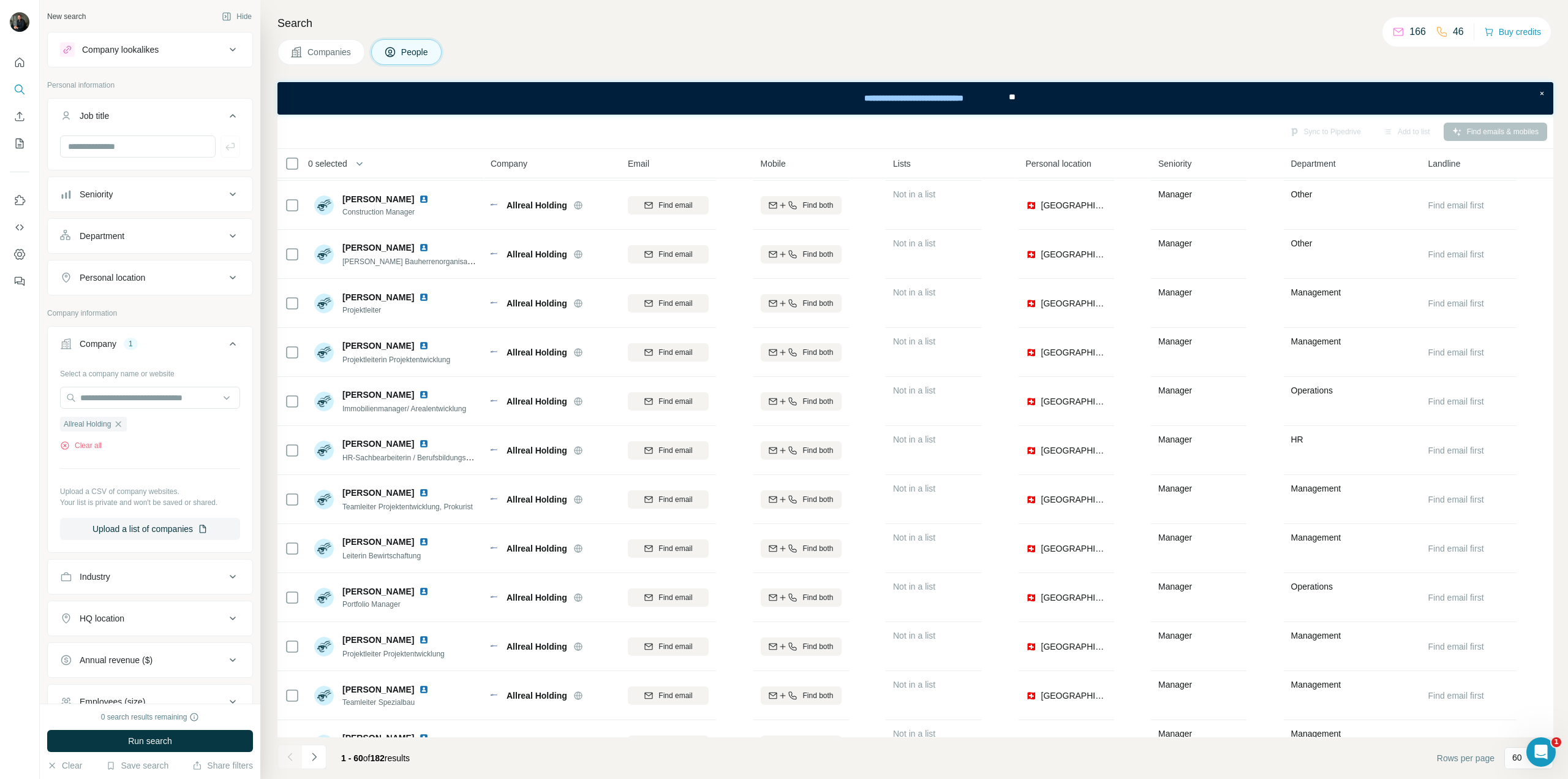
scroll to position [2205, 0]
click at [318, 761] on icon "Navigate to next page" at bounding box center [314, 756] width 12 height 12
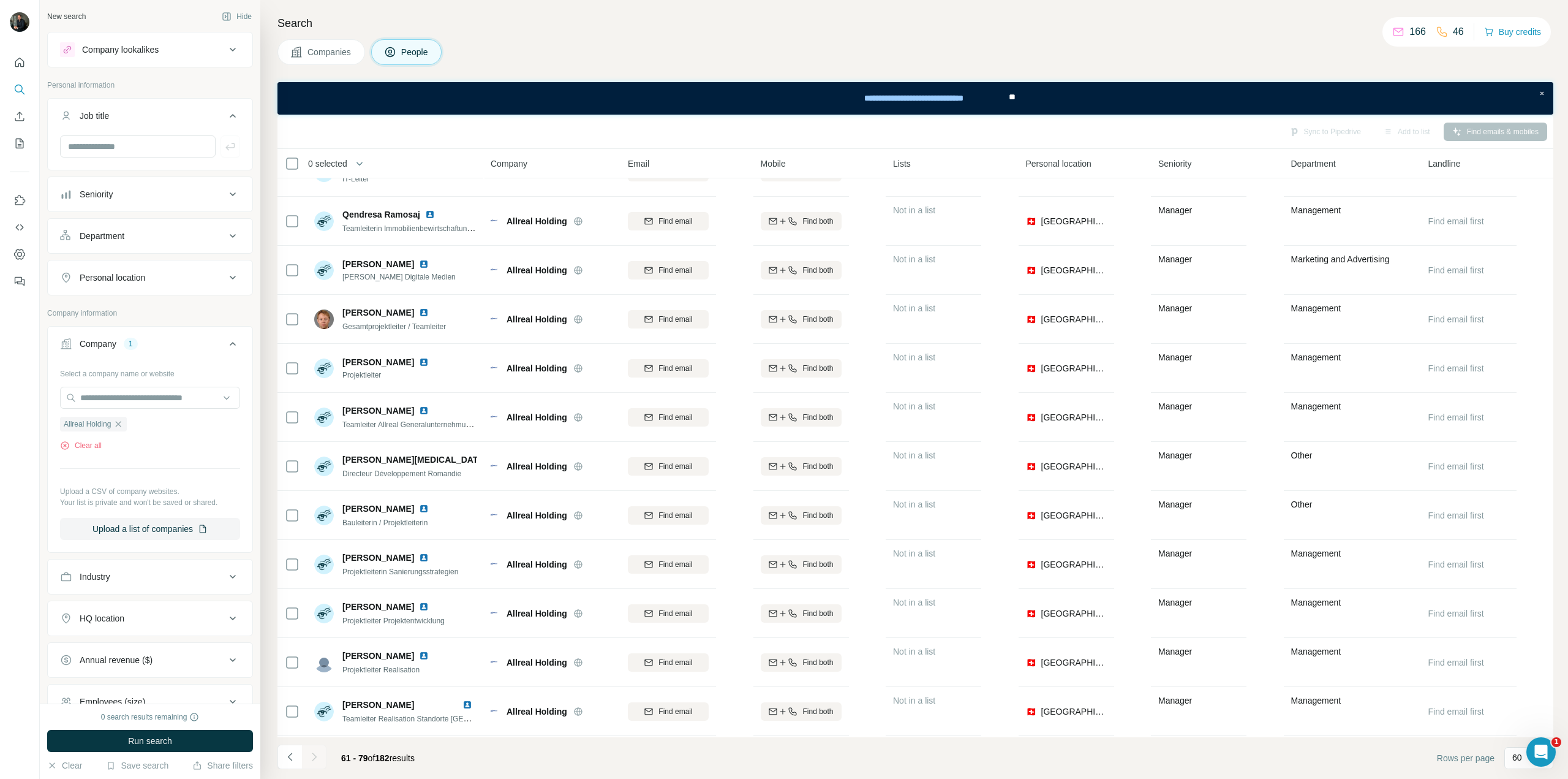
scroll to position [378, 0]
click at [279, 761] on button "Navigate to previous page" at bounding box center [290, 756] width 25 height 25
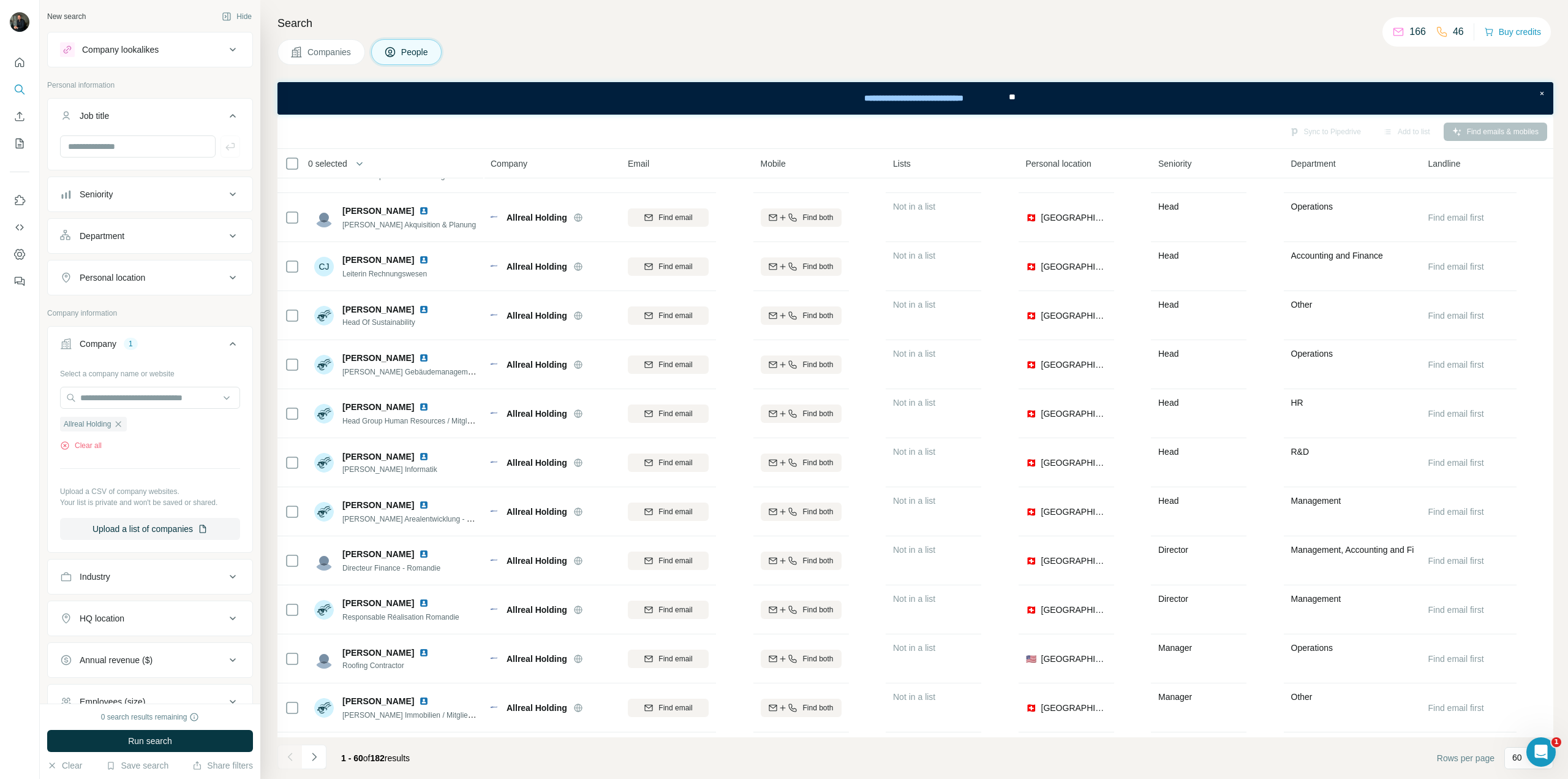
click at [300, 757] on div at bounding box center [290, 756] width 25 height 25
click at [308, 758] on icon "Navigate to next page" at bounding box center [314, 756] width 12 height 12
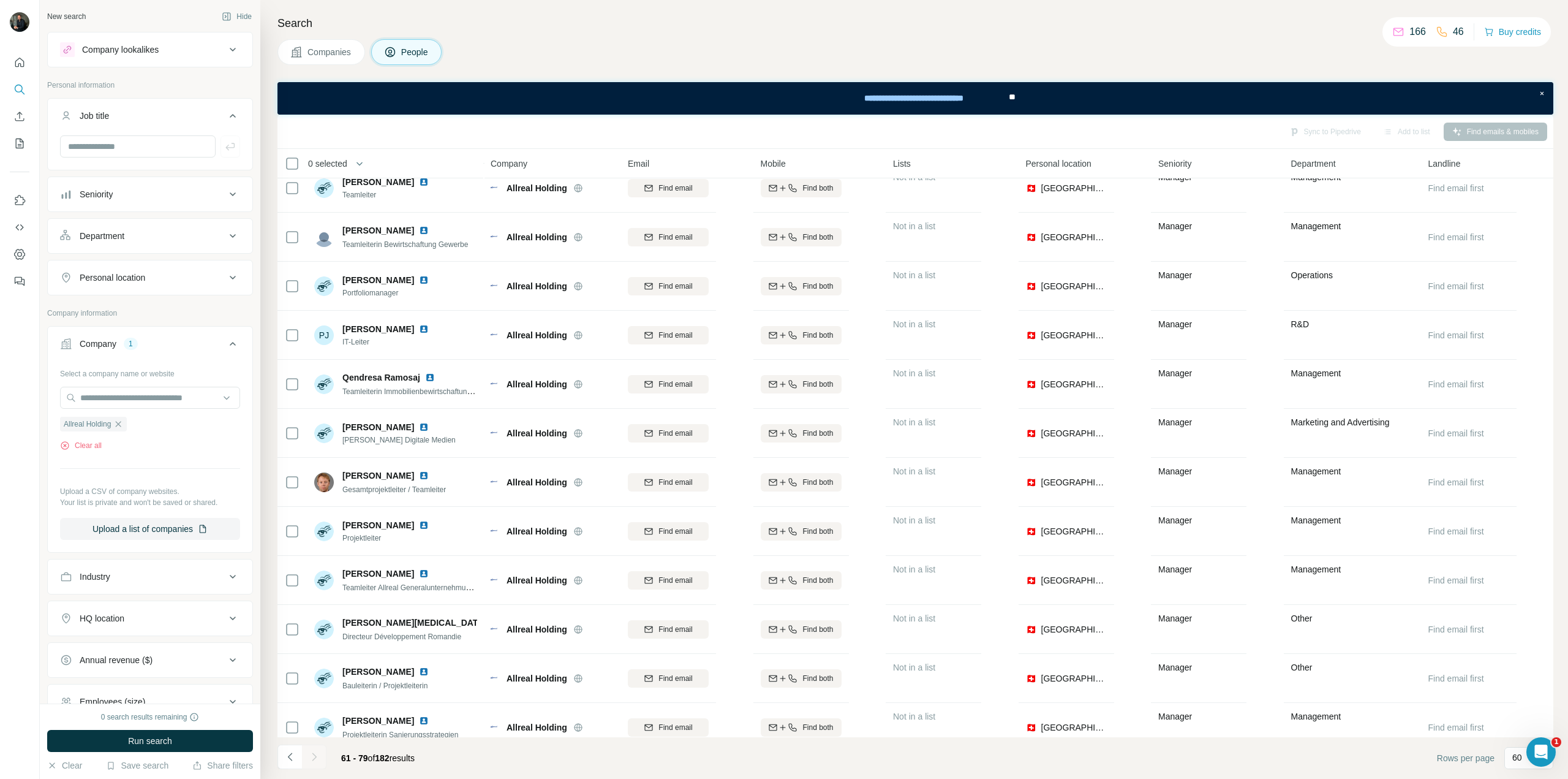
scroll to position [0, 0]
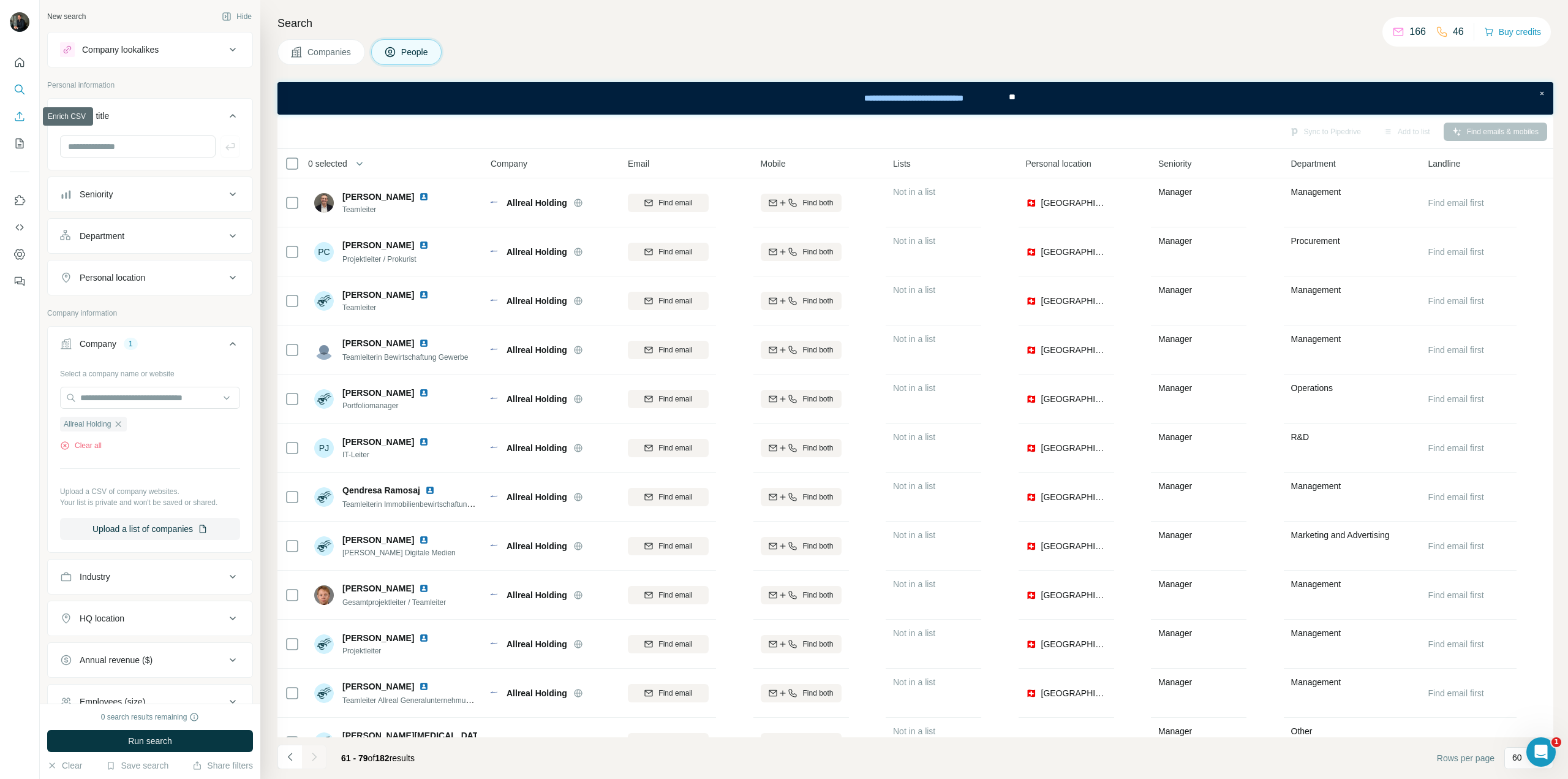
click at [17, 121] on icon "Enrich CSV" at bounding box center [19, 116] width 12 height 12
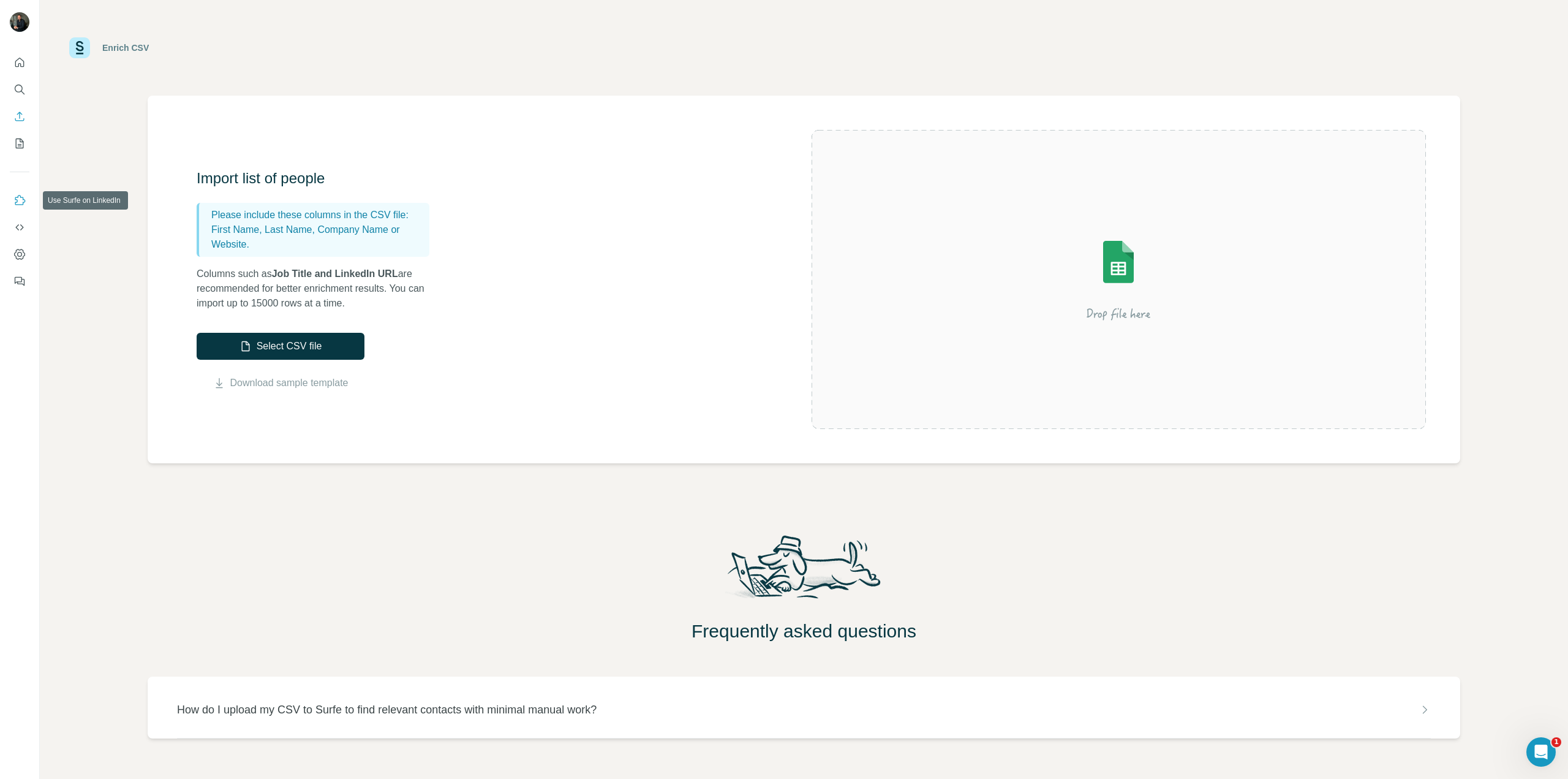
click at [16, 201] on icon "Use Surfe on LinkedIn" at bounding box center [19, 200] width 12 height 12
